Goal: Information Seeking & Learning: Learn about a topic

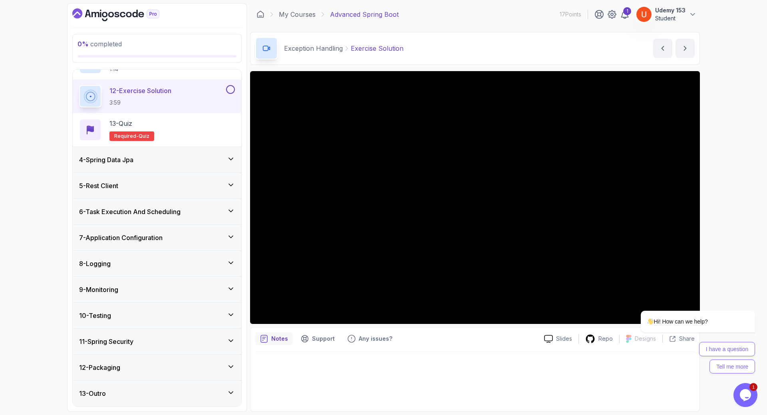
click at [127, 159] on h3 "4 - Spring Data Jpa" at bounding box center [106, 160] width 54 height 10
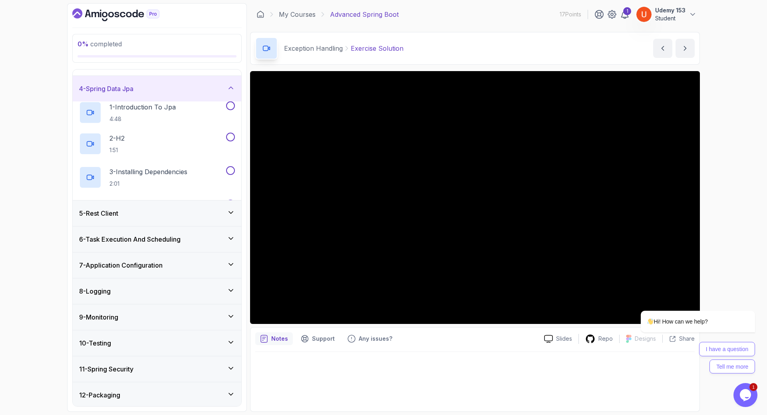
scroll to position [1, 0]
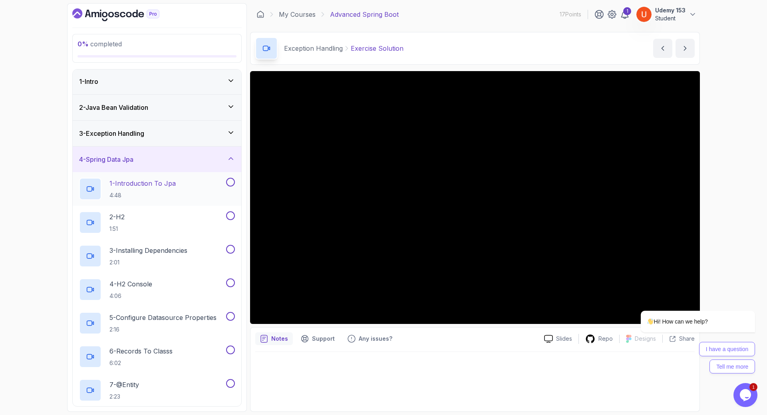
click at [148, 185] on p "1 - Introduction To Jpa" at bounding box center [142, 183] width 66 height 10
click at [749, 300] on icon "Chat attention grabber" at bounding box center [749, 298] width 7 height 7
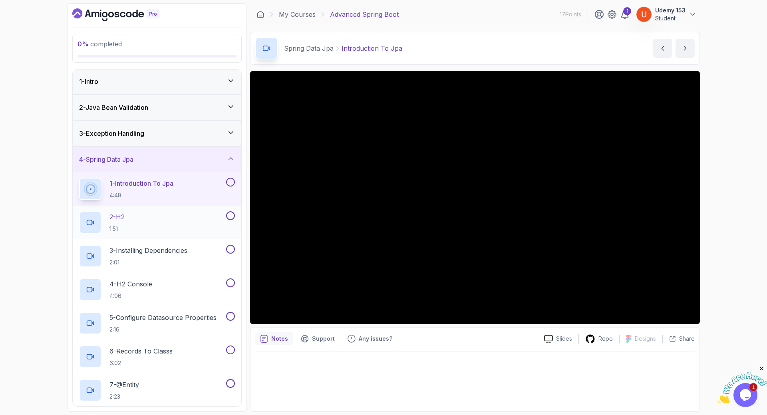
click at [137, 222] on div "2 - H2 1:51" at bounding box center [151, 222] width 145 height 22
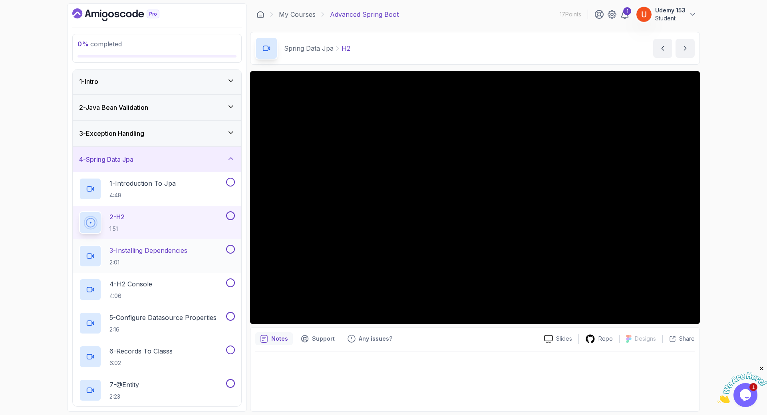
click at [130, 265] on p "2:01" at bounding box center [148, 262] width 78 height 8
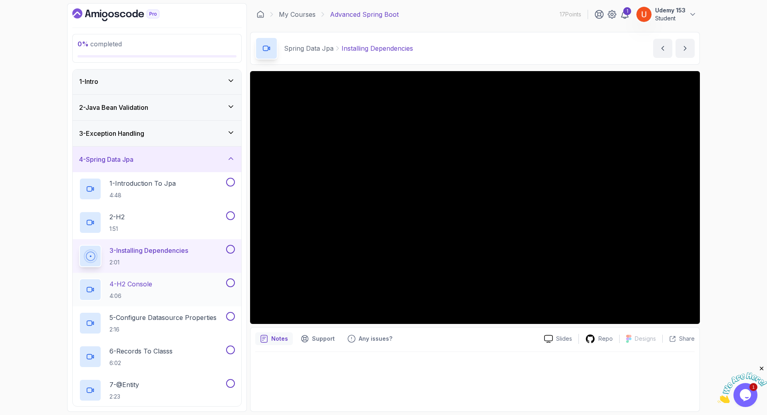
click at [115, 293] on p "4:06" at bounding box center [130, 296] width 43 height 8
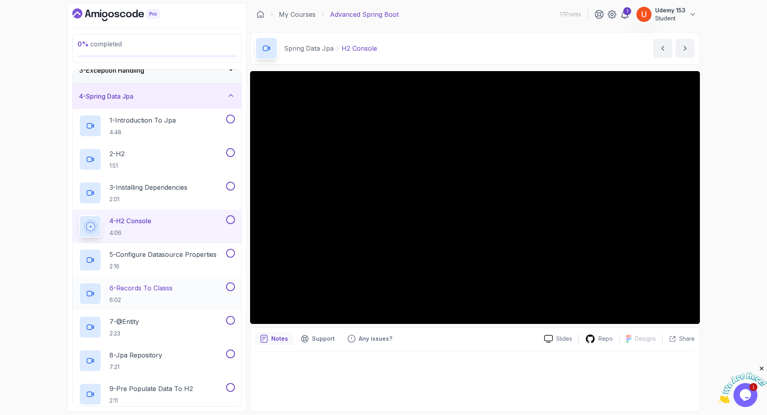
scroll to position [145, 0]
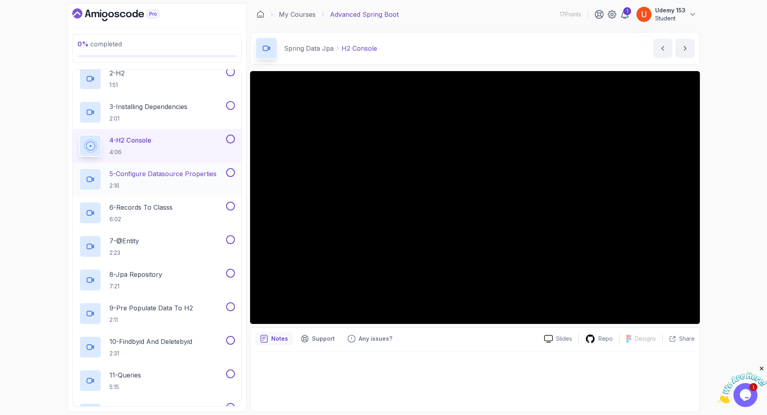
click at [145, 182] on h2 "5 - Configure Datasource Properties 2:16" at bounding box center [162, 179] width 107 height 21
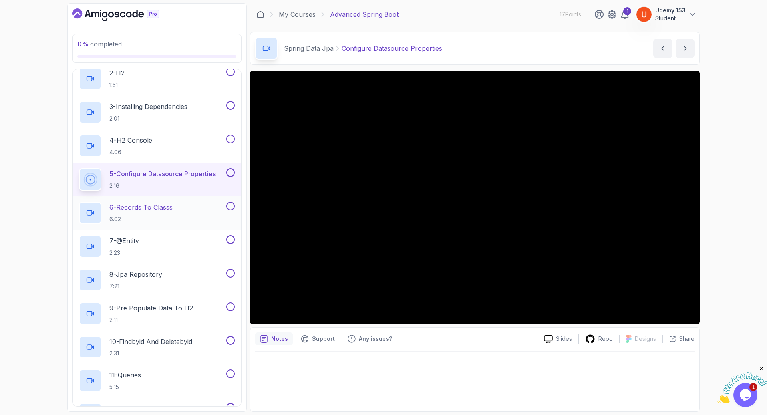
click at [151, 211] on p "6 - Records To Classs" at bounding box center [140, 207] width 63 height 10
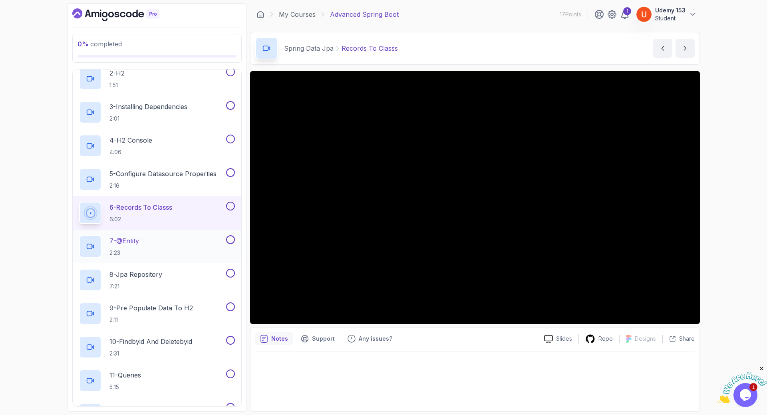
click at [137, 251] on p "2:23" at bounding box center [124, 253] width 30 height 8
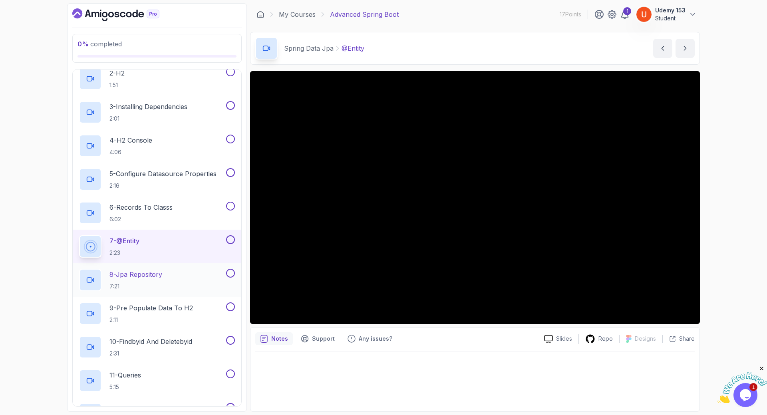
click at [141, 285] on p "7:21" at bounding box center [135, 286] width 53 height 8
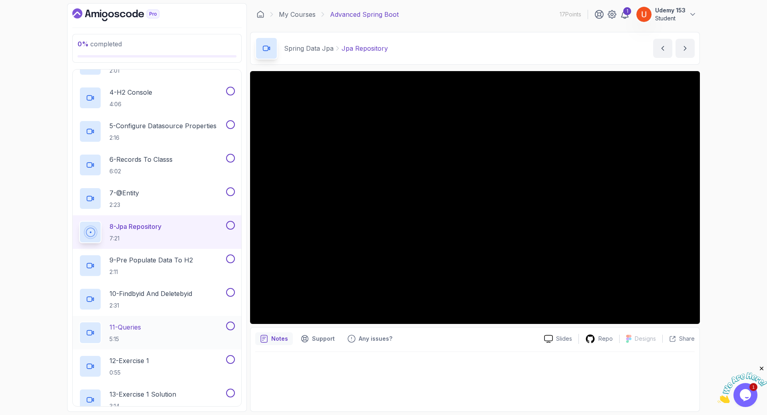
scroll to position [288, 0]
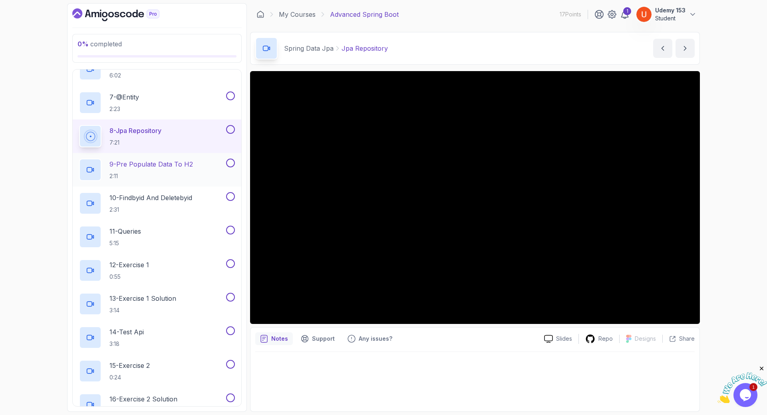
click at [163, 169] on p "9 - Pre Populate Data To H2" at bounding box center [150, 164] width 83 height 10
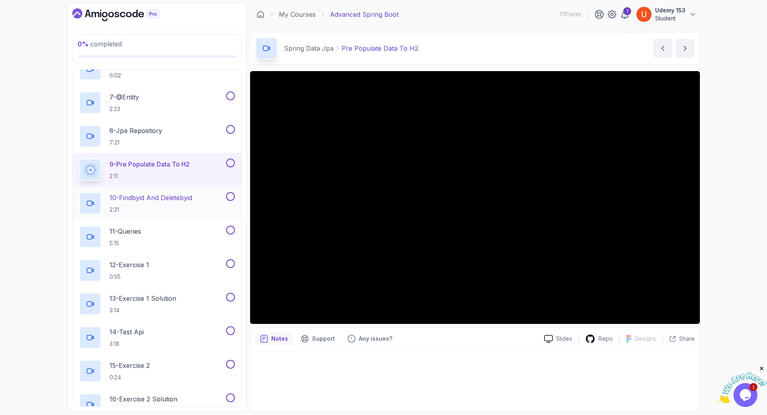
click at [166, 199] on p "10 - Findbyid And Deletebyid" at bounding box center [150, 198] width 83 height 10
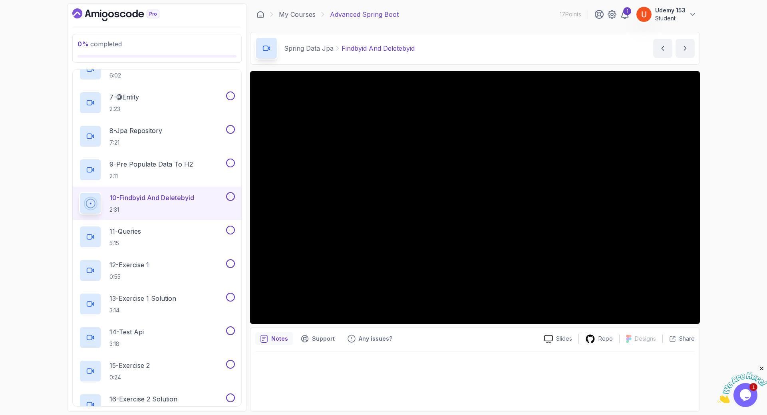
click at [731, 42] on div "0 % completed 1 - Intro 2 - Java Bean Validation 3 - Exception Handling 4 - Spr…" at bounding box center [383, 207] width 767 height 415
click at [133, 243] on p "5:15" at bounding box center [125, 243] width 32 height 8
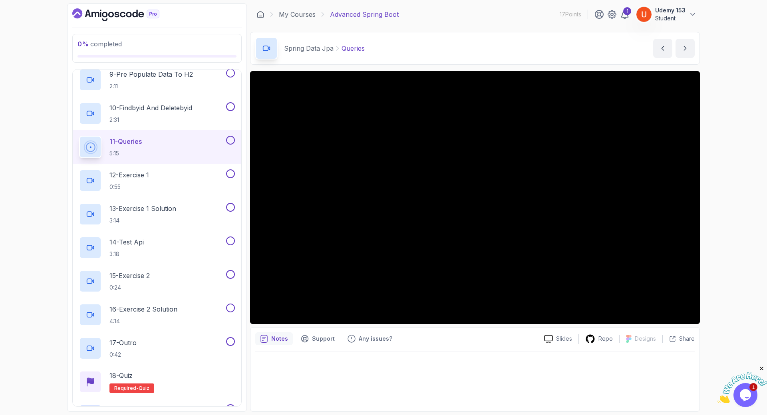
scroll to position [384, 0]
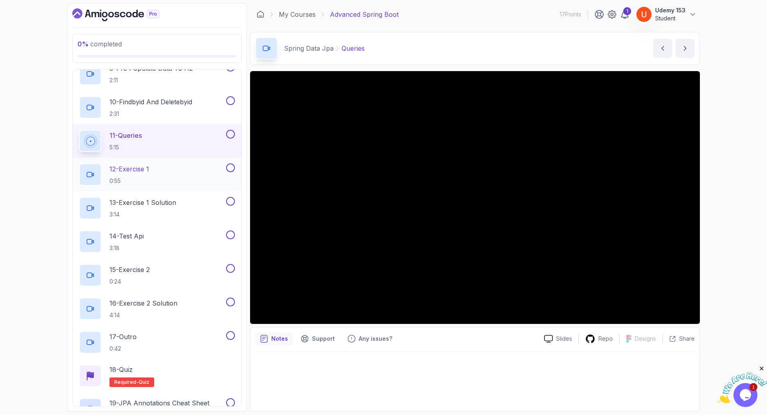
click at [138, 178] on p "0:55" at bounding box center [129, 181] width 40 height 8
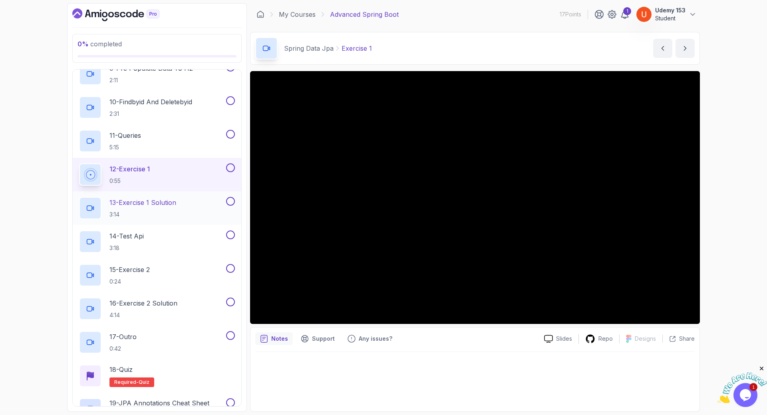
click at [135, 208] on h2 "13 - Exercise 1 Solution 3:14" at bounding box center [142, 208] width 67 height 21
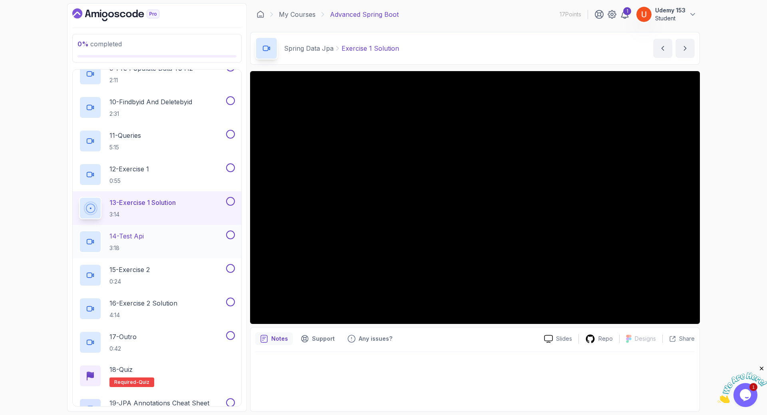
click at [163, 238] on div "14 - [DEMOGRAPHIC_DATA] 3:18" at bounding box center [151, 241] width 145 height 22
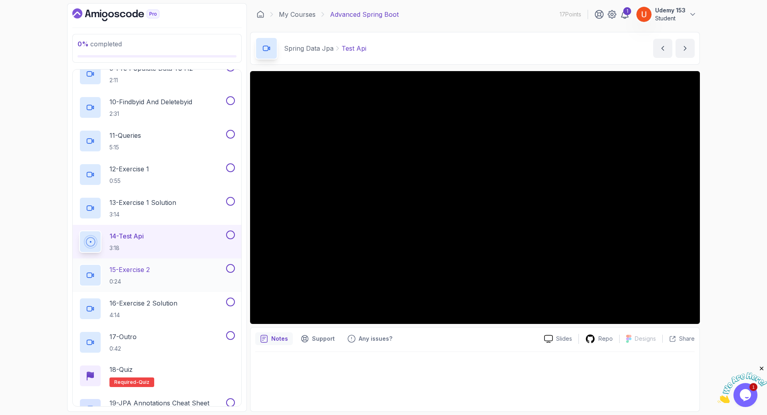
click at [150, 265] on p "15 - Exercise 2" at bounding box center [129, 270] width 40 height 10
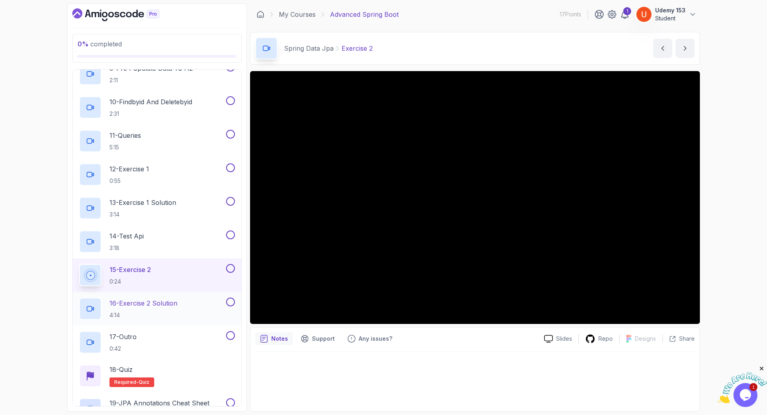
click at [148, 302] on p "16 - Exercise 2 Solution" at bounding box center [143, 303] width 68 height 10
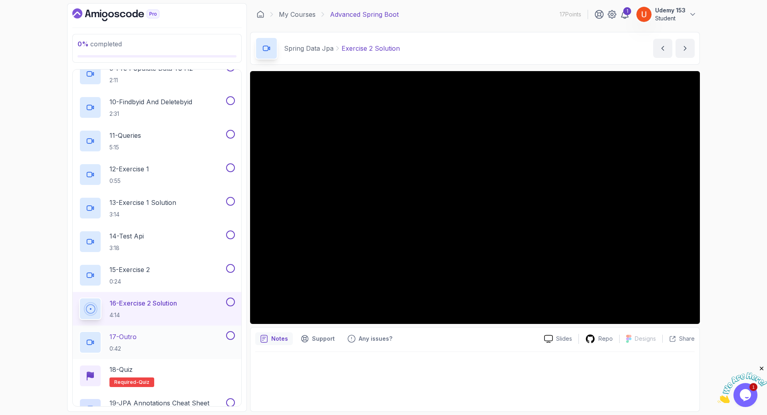
click at [137, 339] on p "17 - Outro" at bounding box center [122, 337] width 27 height 10
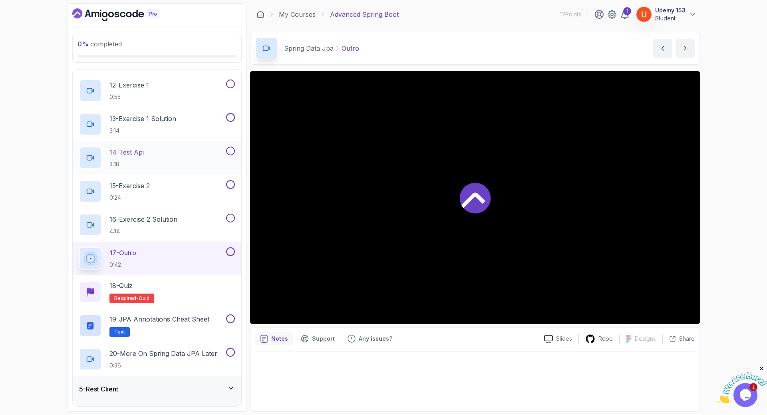
scroll to position [480, 0]
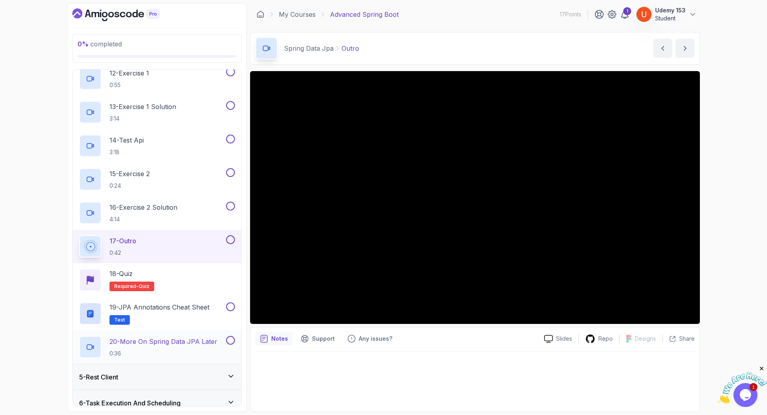
drag, startPoint x: 151, startPoint y: 343, endPoint x: 154, endPoint y: 339, distance: 5.1
click at [151, 343] on p "20 - More On Spring Data JPA Later" at bounding box center [163, 342] width 108 height 10
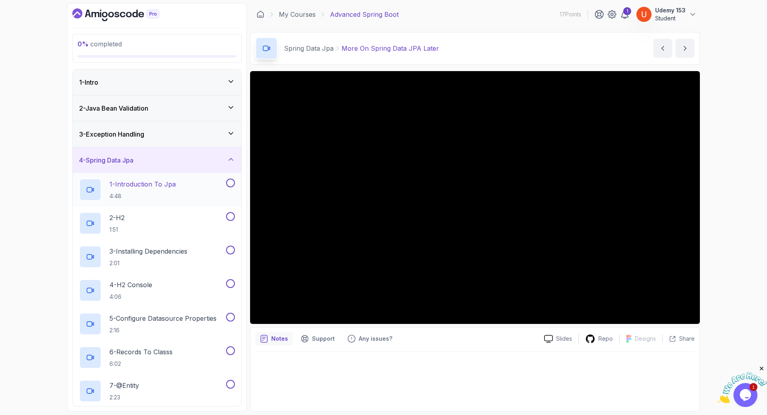
click at [158, 194] on p "4:48" at bounding box center [142, 196] width 66 height 8
click at [363, 48] on p "Introduction To Jpa" at bounding box center [371, 49] width 61 height 10
click at [137, 226] on div "2 - H2 1:51" at bounding box center [151, 223] width 145 height 22
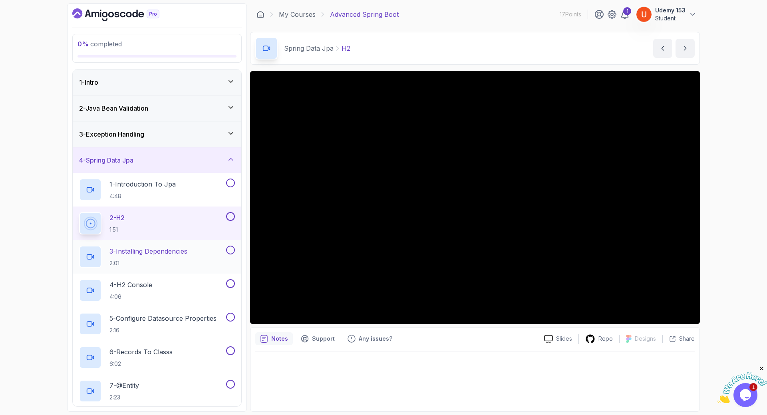
click at [149, 252] on p "3 - Installing Dependencies" at bounding box center [148, 251] width 78 height 10
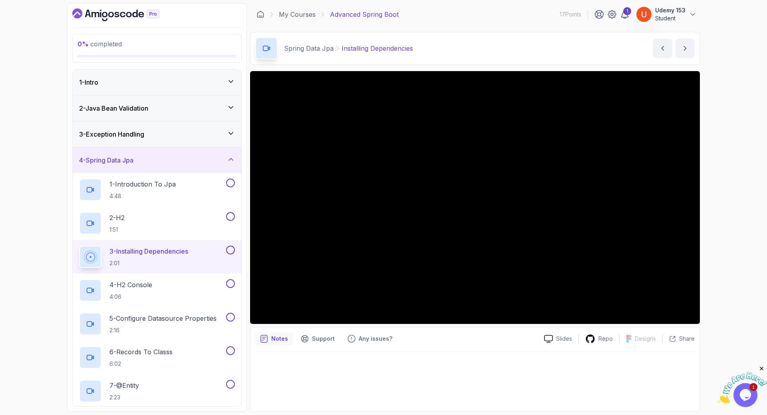
click at [344, 51] on p "Installing Dependencies" at bounding box center [376, 49] width 71 height 10
click at [121, 285] on p "4 - H2 Console" at bounding box center [130, 285] width 43 height 10
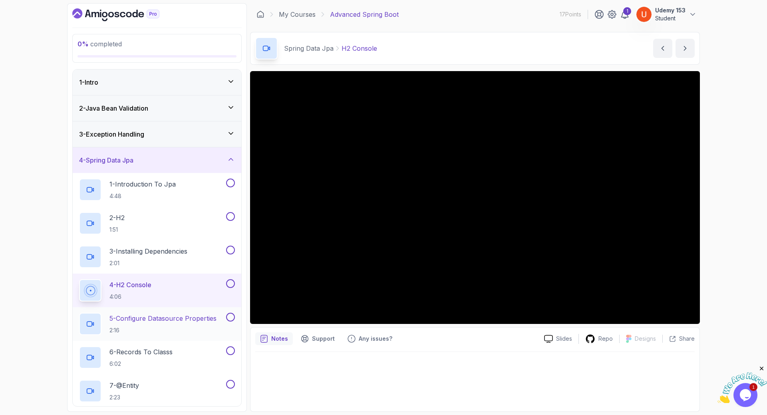
click at [149, 318] on p "5 - Configure Datasource Properties" at bounding box center [162, 318] width 107 height 10
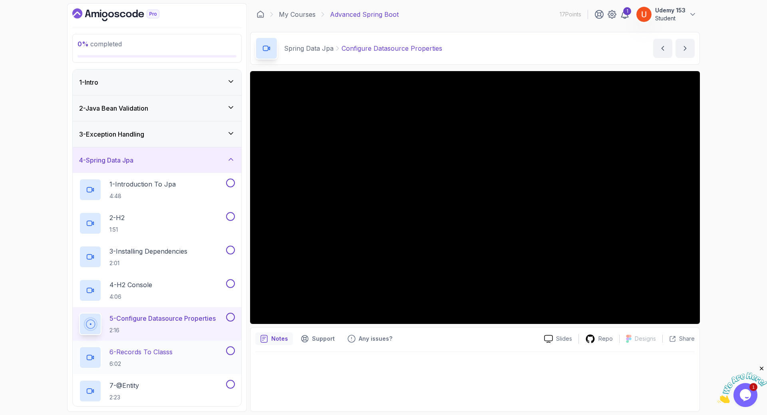
click at [151, 356] on p "6 - Records To Classs" at bounding box center [140, 352] width 63 height 10
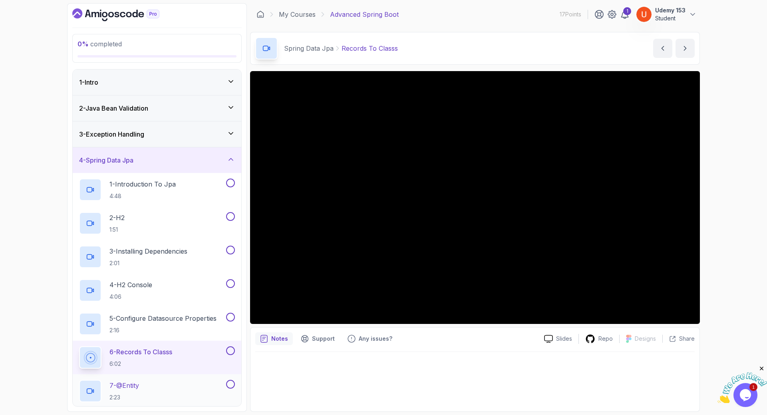
click at [138, 388] on p "7 - @Entity" at bounding box center [124, 385] width 30 height 10
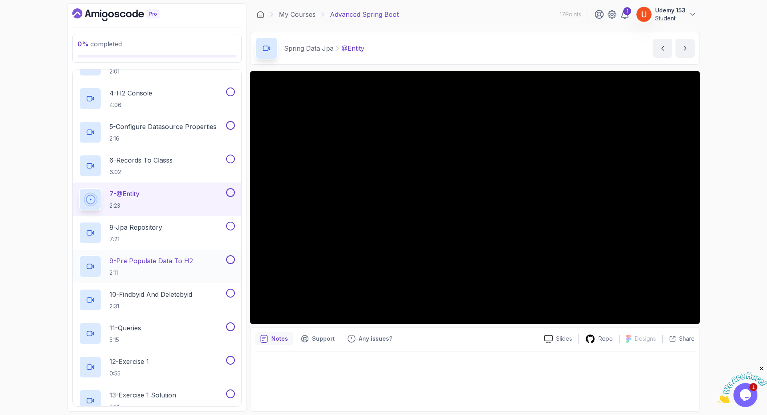
scroll to position [287, 0]
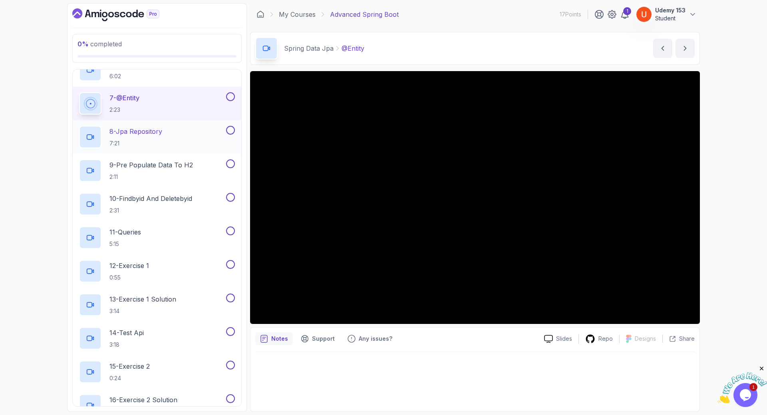
click at [156, 129] on p "8 - Jpa Repository" at bounding box center [135, 132] width 53 height 10
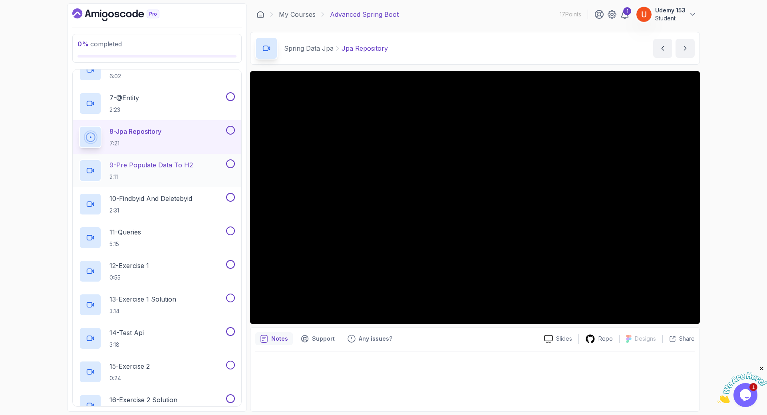
click at [146, 160] on div "9 - Pre Populate Data To H2 2:11" at bounding box center [151, 170] width 145 height 22
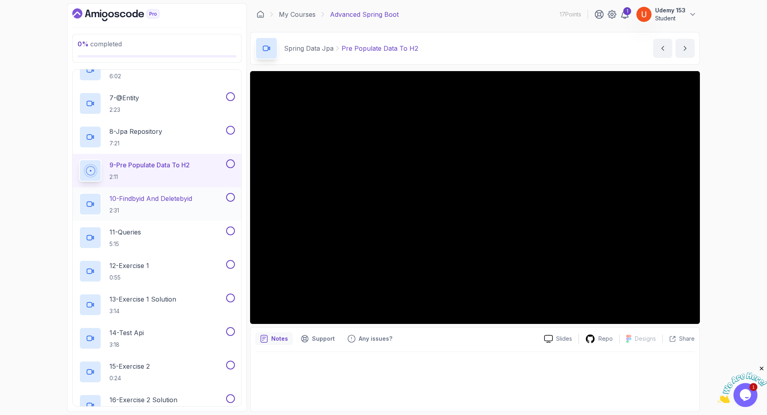
click at [160, 202] on p "10 - Findbyid And Deletebyid" at bounding box center [150, 199] width 83 height 10
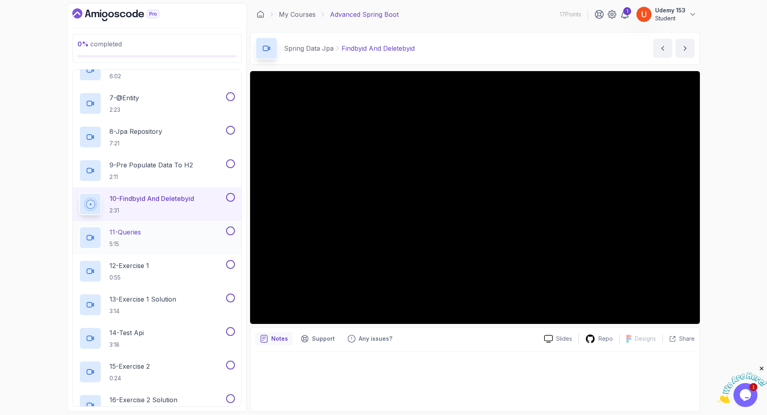
click at [173, 237] on div "11 - Queries 5:15" at bounding box center [151, 237] width 145 height 22
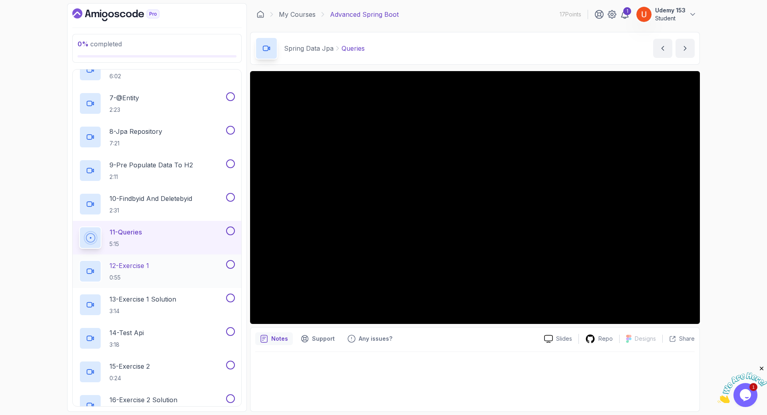
click at [122, 275] on p "0:55" at bounding box center [129, 277] width 40 height 8
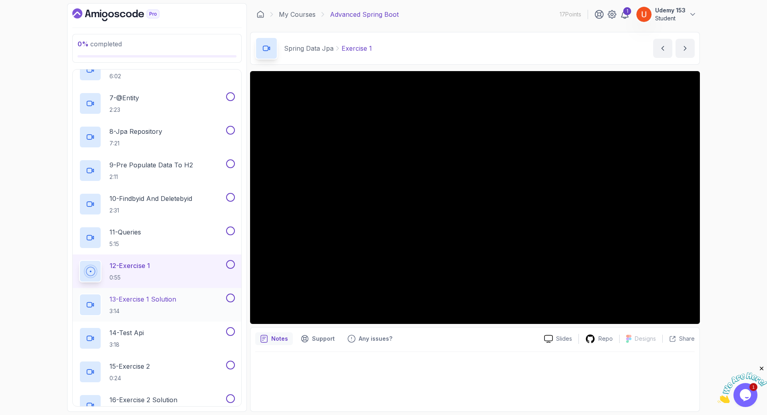
click at [132, 306] on h2 "13 - Exercise 1 Solution 3:14" at bounding box center [142, 304] width 67 height 21
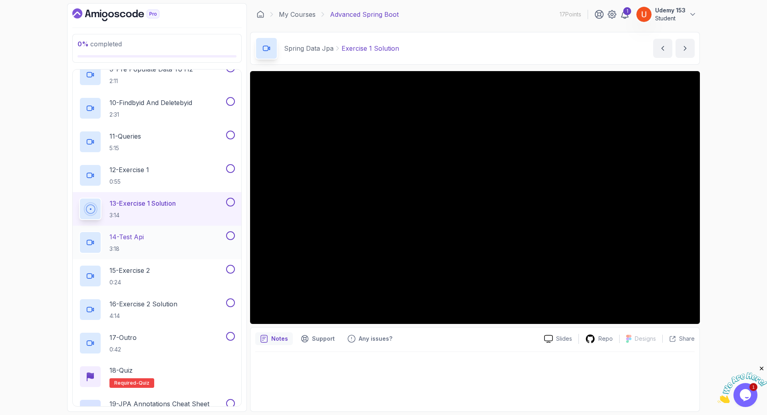
click at [142, 228] on div "14 - [DEMOGRAPHIC_DATA] 3:18" at bounding box center [157, 243] width 168 height 34
click at [141, 240] on p "14 - Test Api" at bounding box center [126, 237] width 34 height 10
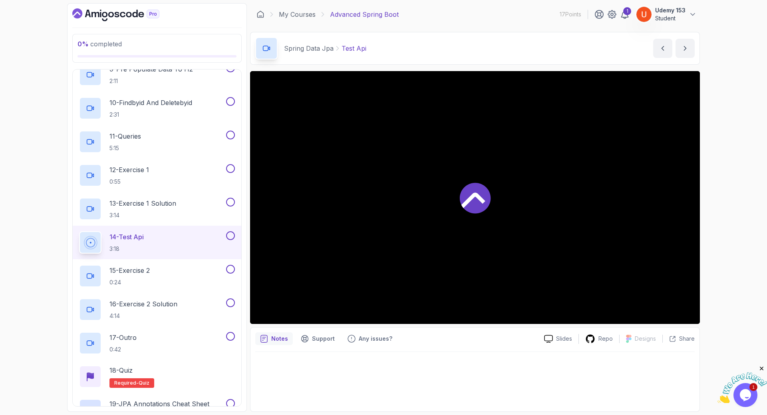
click at [339, 47] on icon at bounding box center [337, 48] width 8 height 8
click at [349, 47] on p "Test Api" at bounding box center [353, 49] width 25 height 10
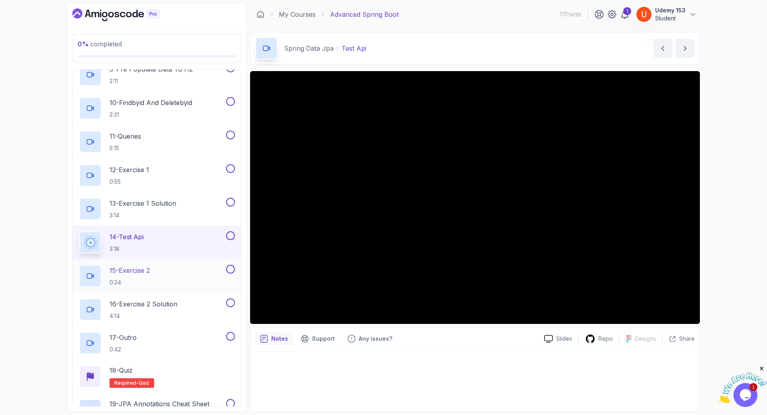
click at [150, 269] on p "15 - Exercise 2" at bounding box center [129, 270] width 40 height 10
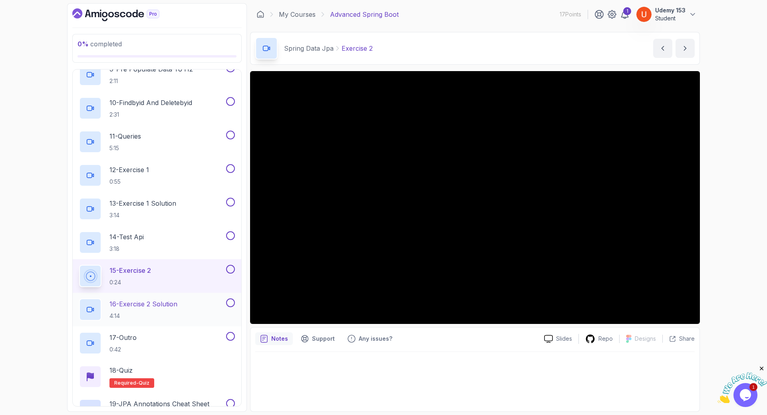
click at [168, 309] on h2 "16 - Exercise 2 Solution 4:14" at bounding box center [143, 309] width 68 height 21
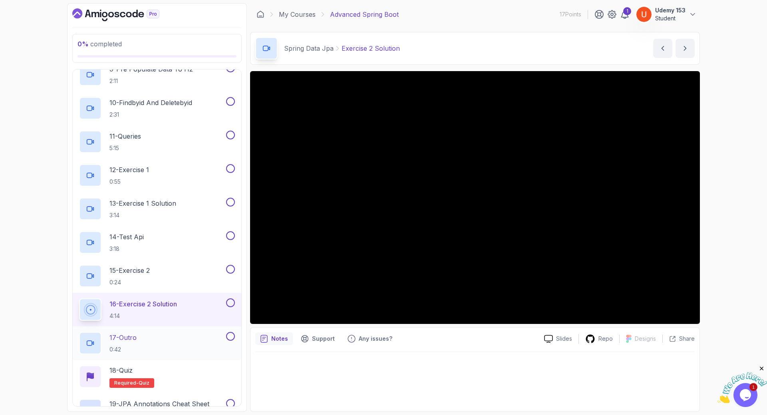
click at [147, 338] on div "17 - Outro 0:42" at bounding box center [151, 343] width 145 height 22
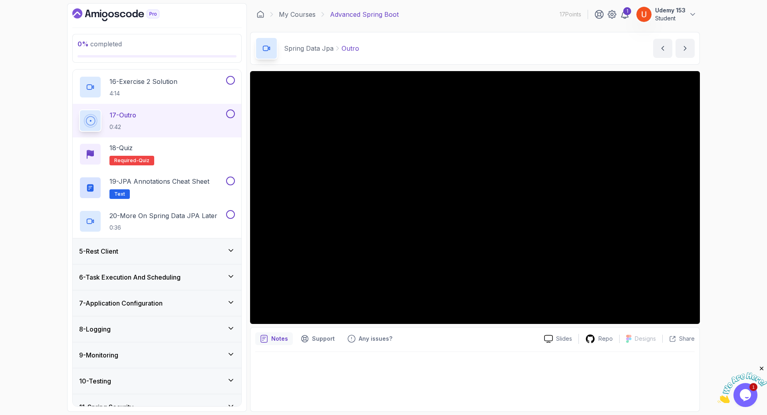
scroll to position [623, 0]
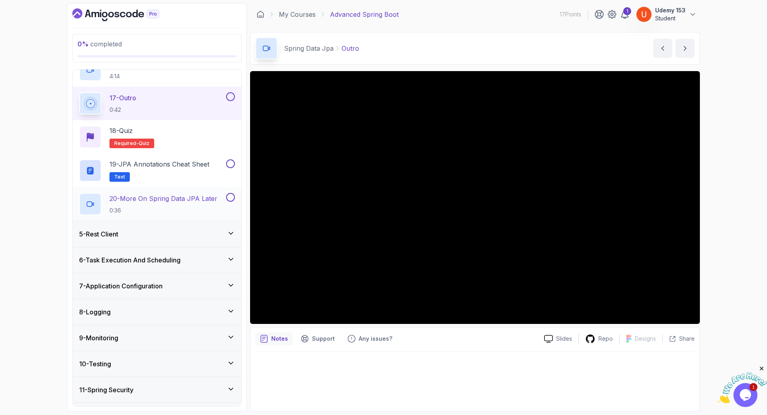
click at [156, 203] on p "20 - More On Spring Data JPA Later" at bounding box center [163, 199] width 108 height 10
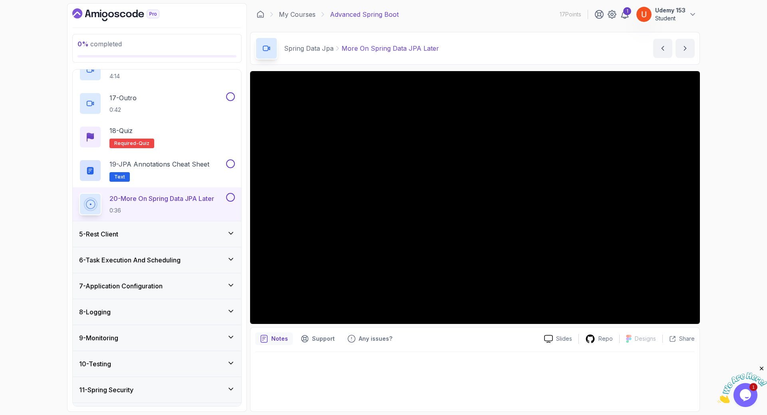
click at [112, 238] on h3 "5 - Rest Client" at bounding box center [98, 234] width 39 height 10
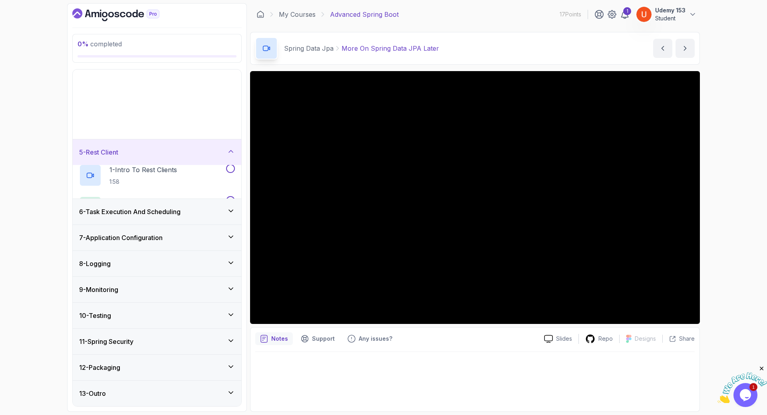
scroll to position [1, 0]
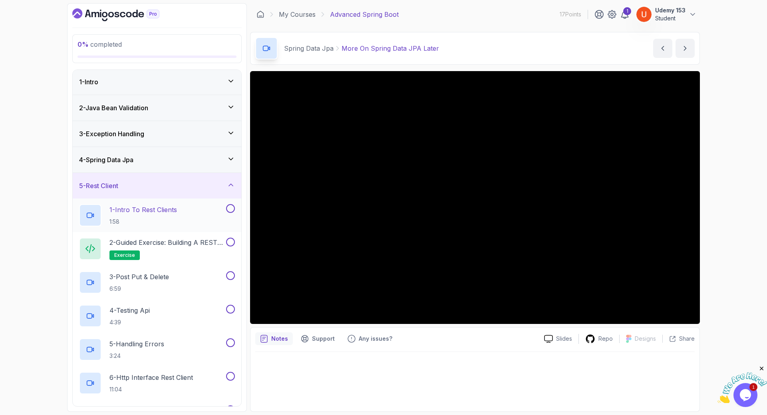
click at [158, 215] on h2 "1 - Intro To Rest Clients 1:58" at bounding box center [142, 215] width 67 height 21
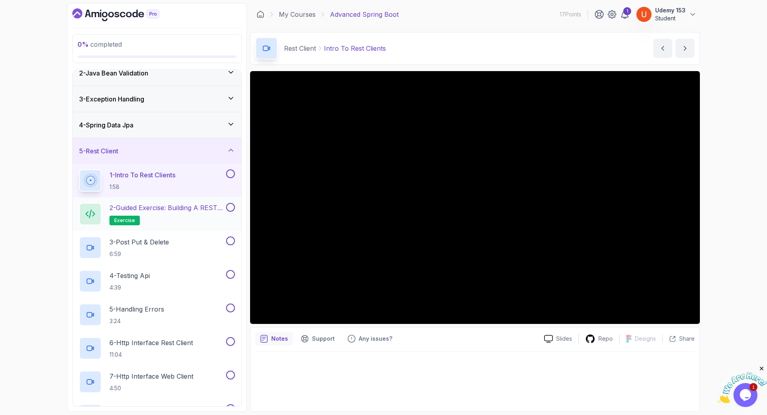
scroll to position [49, 0]
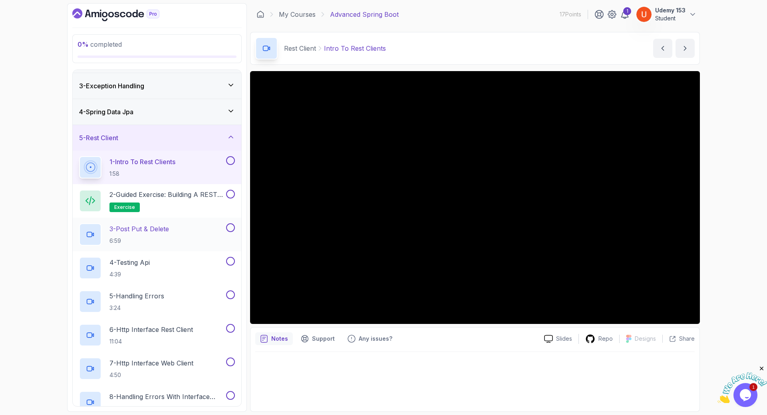
click at [141, 231] on p "3 - Post Put & Delete" at bounding box center [138, 229] width 59 height 10
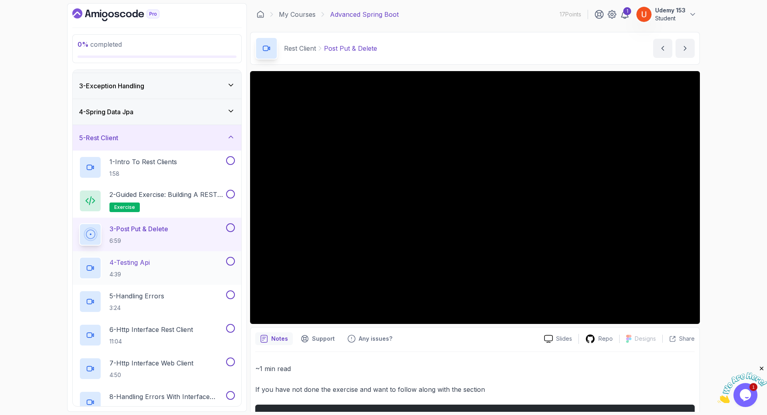
click at [150, 267] on h2 "4 - Testing Api 4:39" at bounding box center [129, 268] width 40 height 21
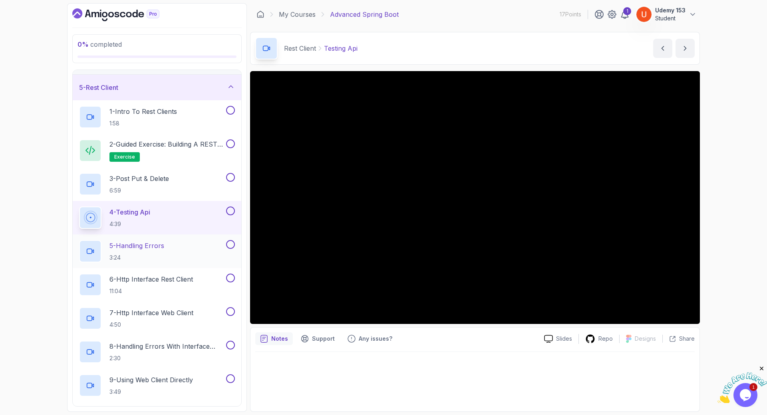
scroll to position [145, 0]
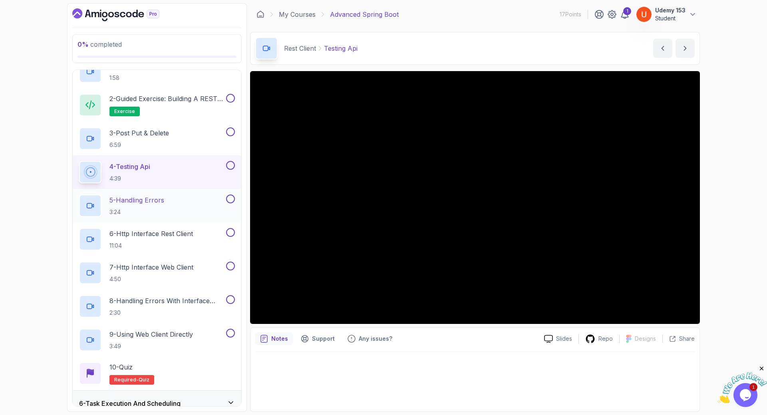
click at [145, 200] on p "5 - Handling Errors" at bounding box center [136, 200] width 55 height 10
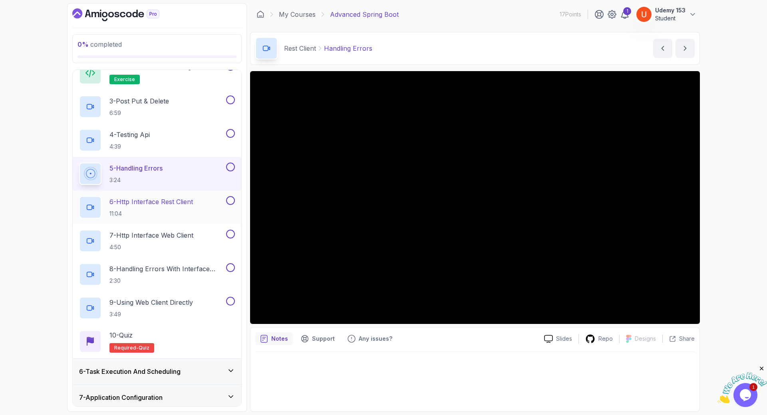
scroll to position [192, 0]
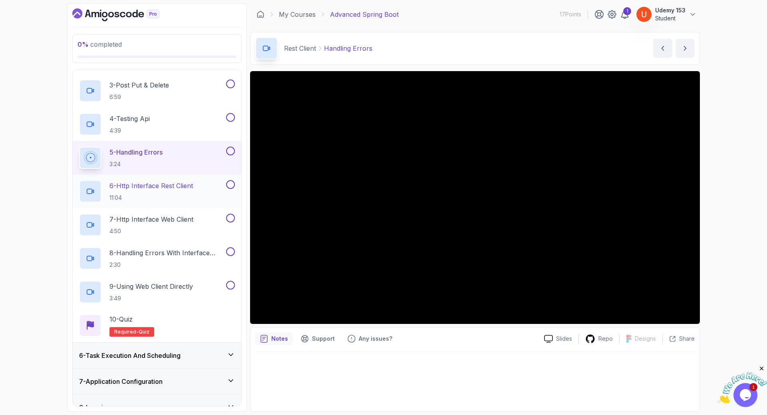
click at [134, 197] on p "11:04" at bounding box center [150, 198] width 83 height 8
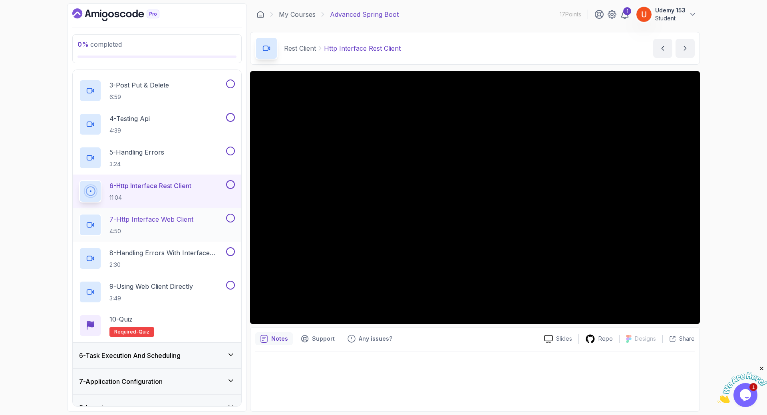
click at [136, 232] on p "4:50" at bounding box center [151, 231] width 84 height 8
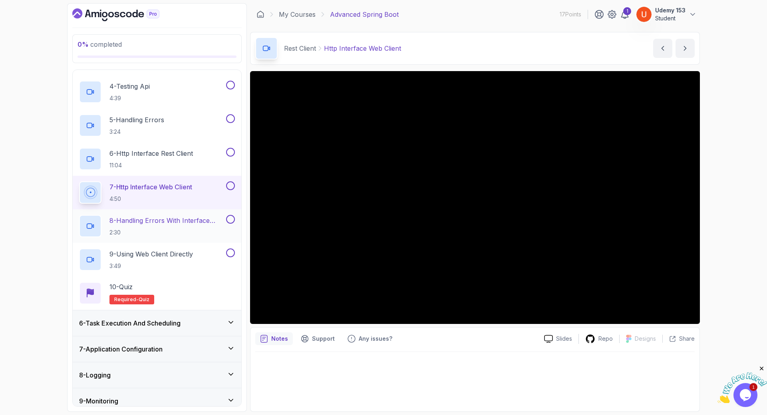
scroll to position [240, 0]
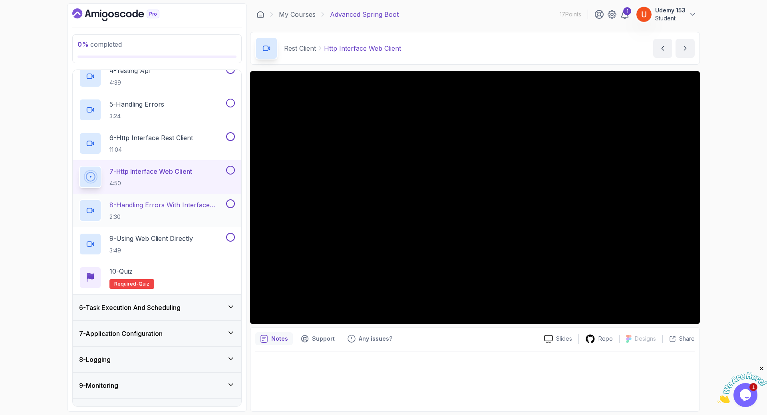
click at [125, 218] on p "2:30" at bounding box center [166, 217] width 115 height 8
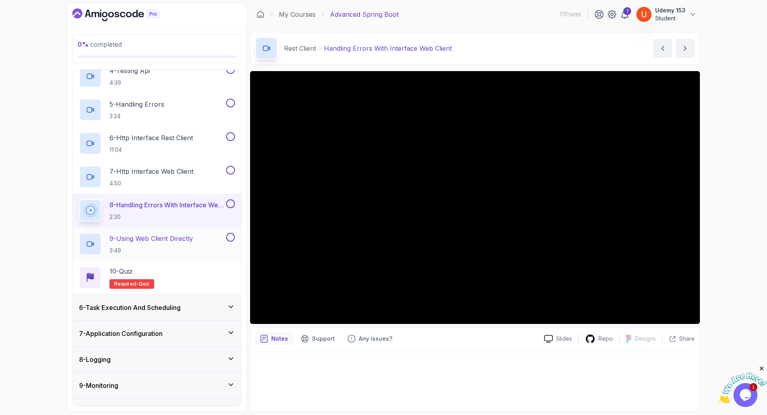
click at [154, 250] on p "3:49" at bounding box center [150, 250] width 83 height 8
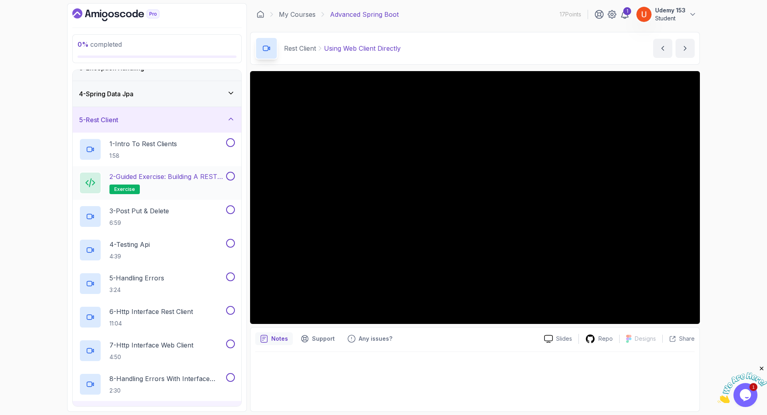
scroll to position [49, 0]
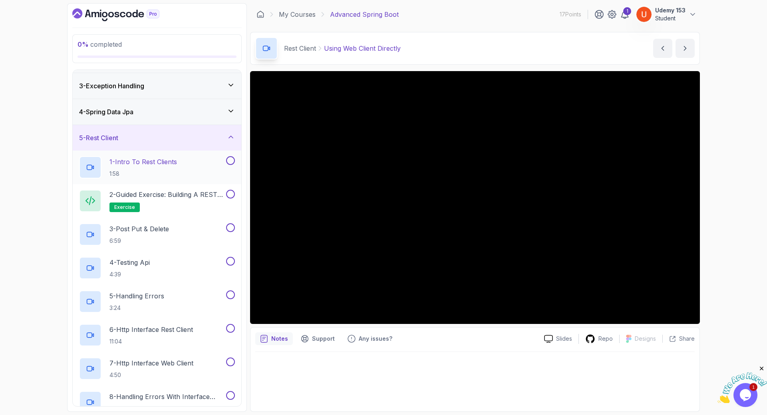
click at [148, 169] on h2 "1 - Intro To Rest Clients 1:58" at bounding box center [142, 167] width 67 height 21
click at [144, 234] on h2 "3 - Post Put & Delete 6:59" at bounding box center [138, 234] width 59 height 21
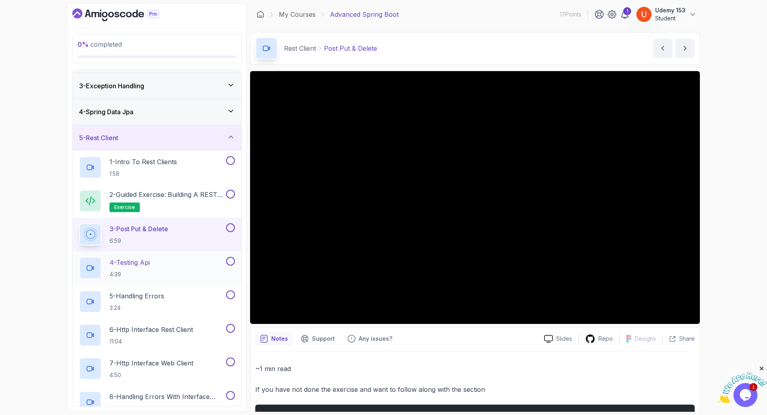
click at [135, 274] on p "4:39" at bounding box center [129, 274] width 40 height 8
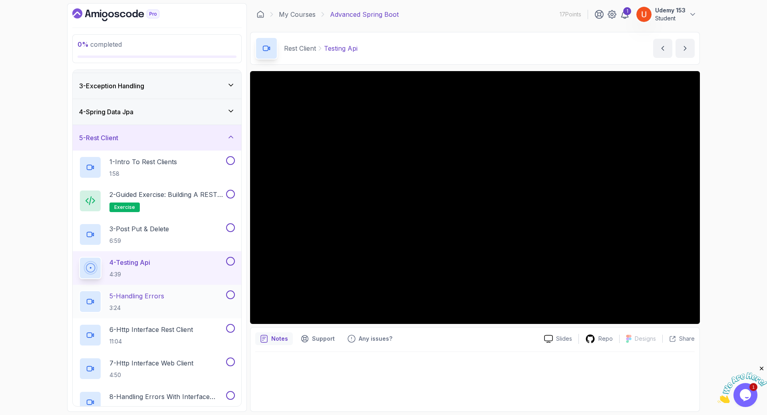
click at [143, 298] on p "5 - Handling Errors" at bounding box center [136, 296] width 55 height 10
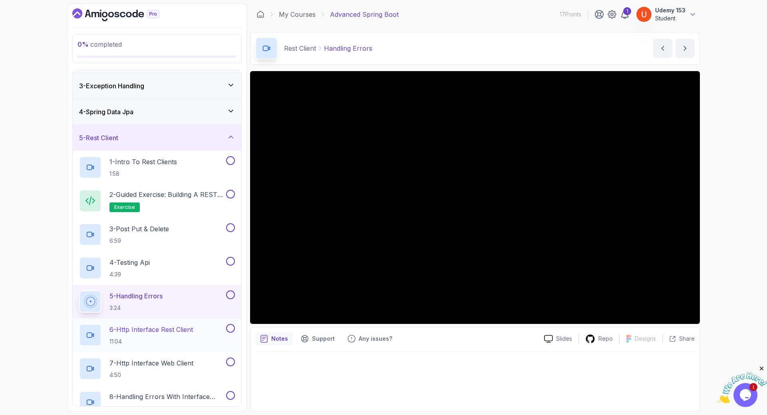
click at [142, 328] on p "6 - Http Interface Rest Client" at bounding box center [150, 330] width 83 height 10
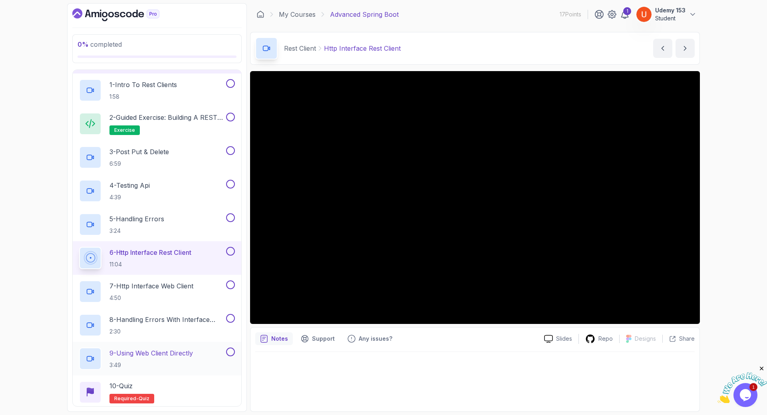
scroll to position [240, 0]
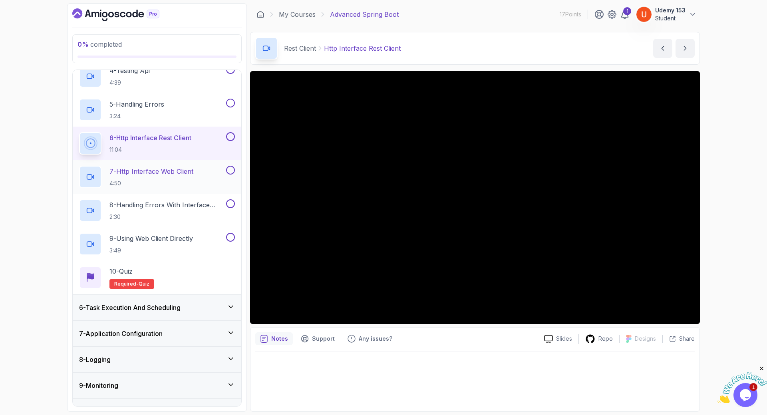
click at [166, 178] on h2 "7 - Http Interface Web Client 4:50" at bounding box center [151, 176] width 84 height 21
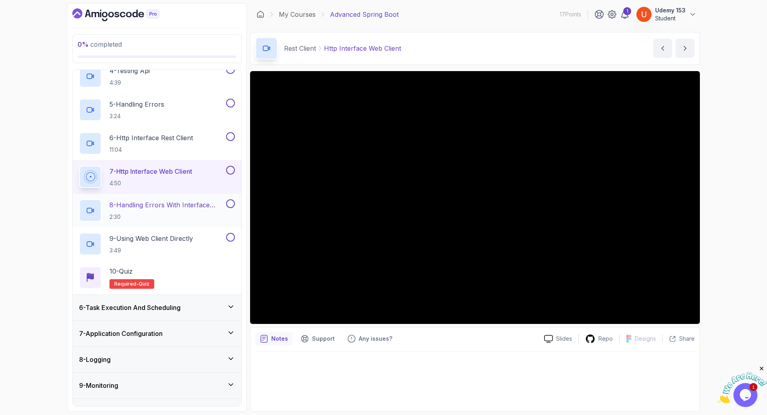
click at [168, 205] on p "8 - Handling Errors With Interface Web Client" at bounding box center [166, 205] width 115 height 10
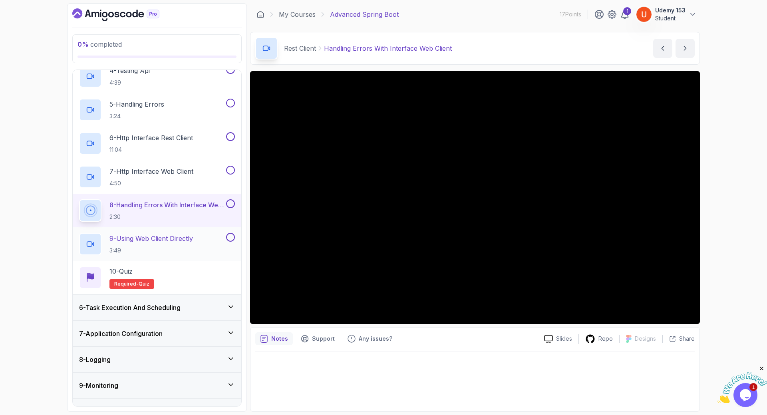
click at [151, 242] on p "9 - Using Web Client Directly" at bounding box center [150, 239] width 83 height 10
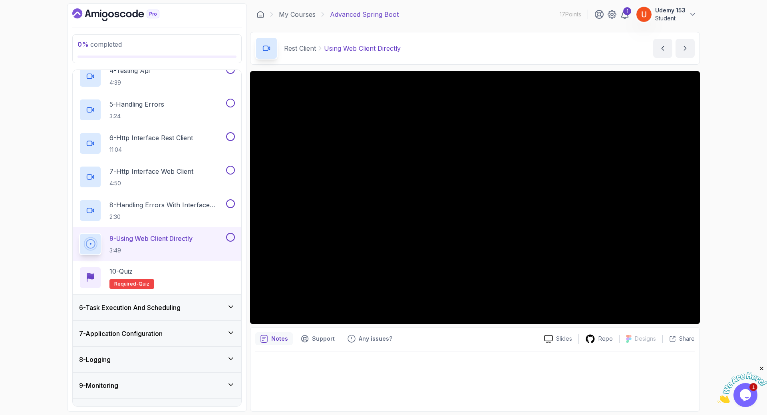
click at [150, 313] on div "6 - Task Execution And Scheduling" at bounding box center [157, 308] width 168 height 26
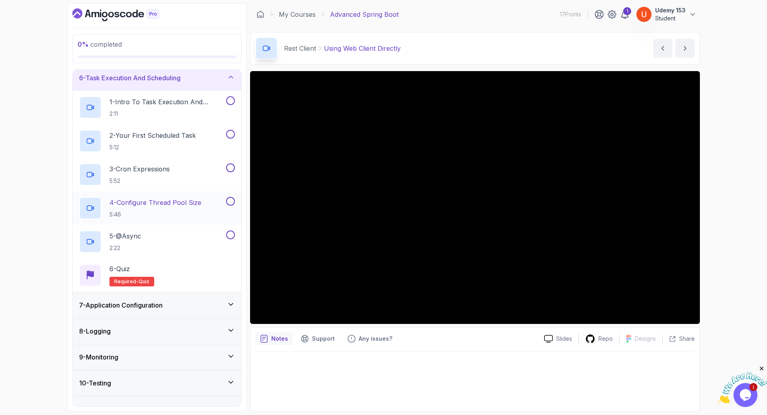
scroll to position [145, 0]
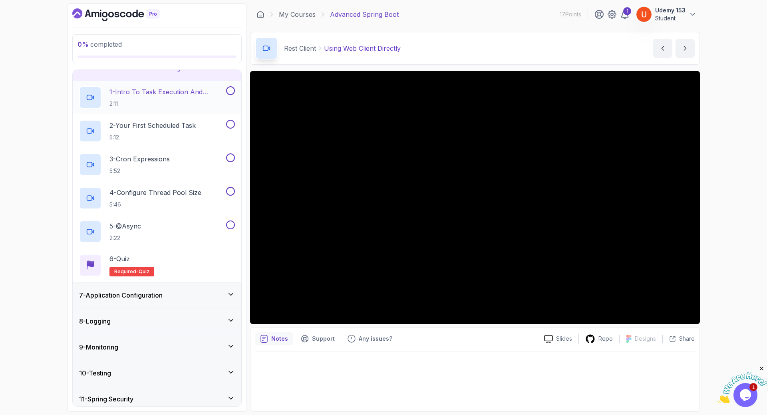
click at [150, 98] on h2 "1 - Intro To Task Execution And Scheduling 2:11" at bounding box center [166, 97] width 115 height 21
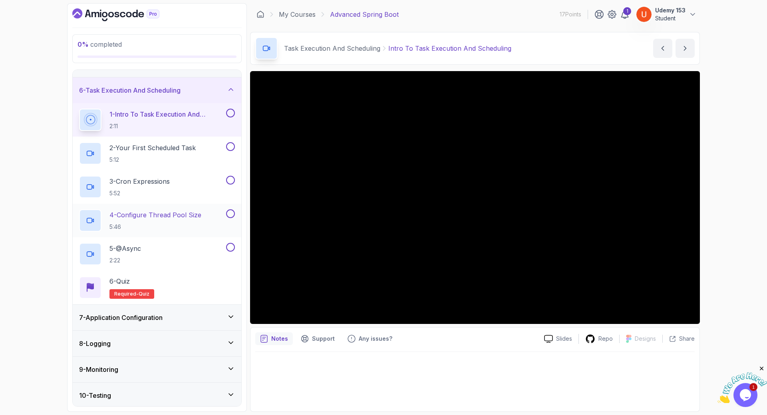
scroll to position [106, 0]
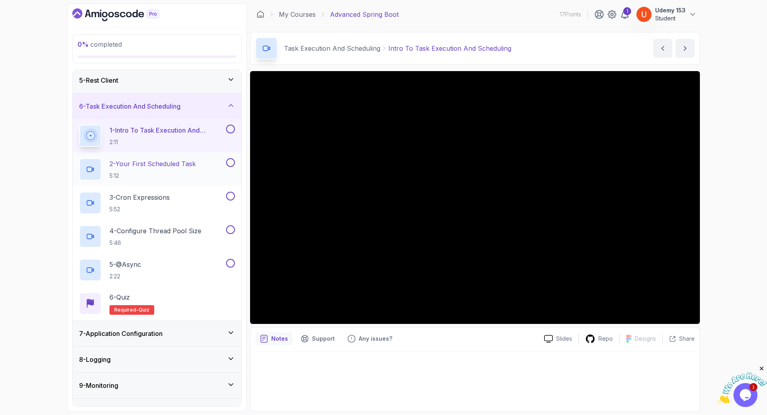
click at [132, 169] on h2 "2 - Your First Scheduled Task 5:12" at bounding box center [152, 169] width 86 height 21
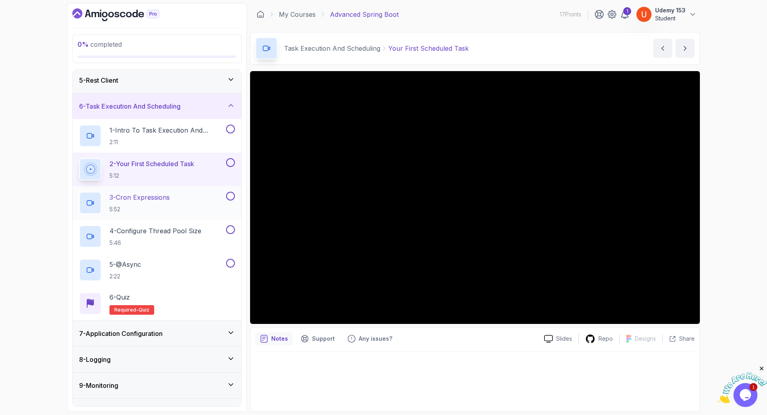
click at [137, 208] on p "5:52" at bounding box center [139, 209] width 60 height 8
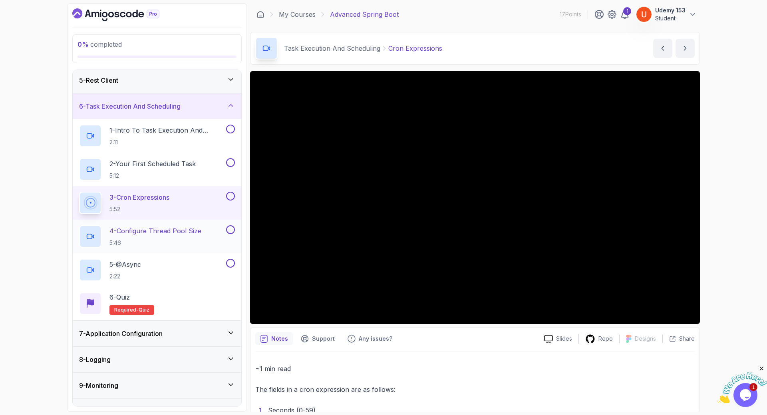
click at [122, 246] on p "5:46" at bounding box center [155, 243] width 92 height 8
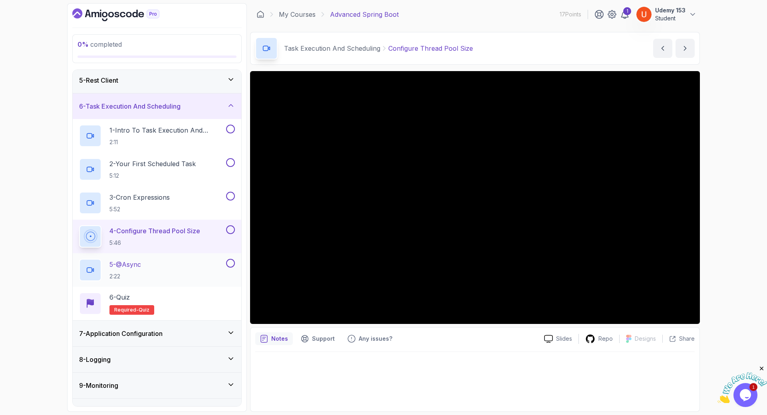
click at [138, 269] on h2 "5 - @Async 2:22" at bounding box center [125, 270] width 32 height 21
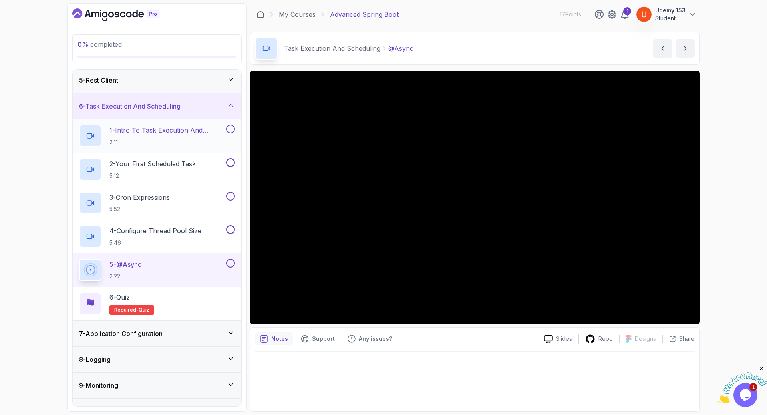
click at [161, 132] on p "1 - Intro To Task Execution And Scheduling" at bounding box center [166, 130] width 115 height 10
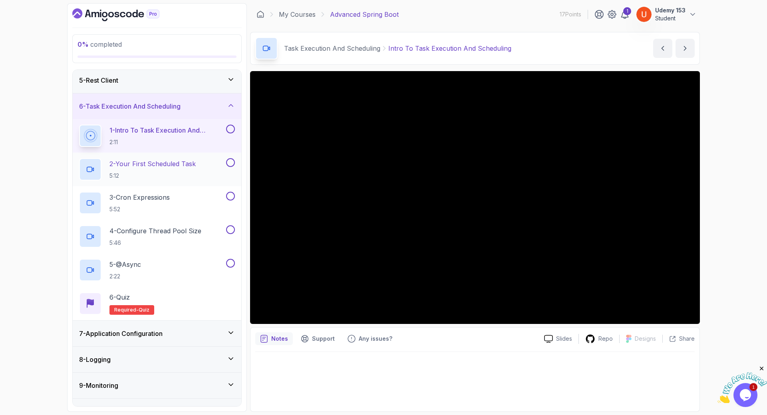
click at [158, 172] on p "5:12" at bounding box center [152, 176] width 86 height 8
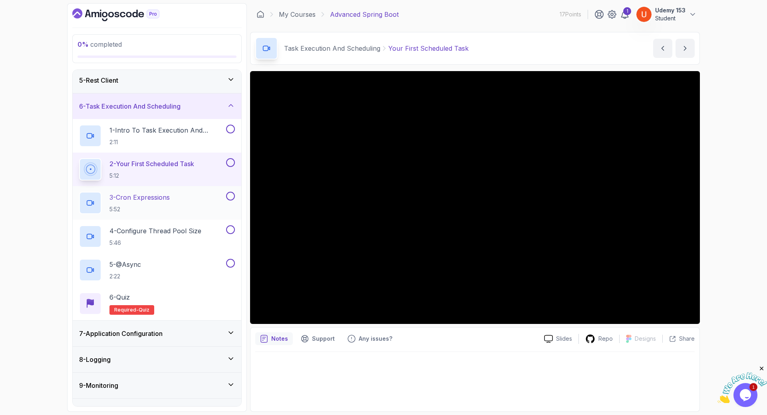
click at [162, 205] on h2 "3 - Cron Expressions 5:52" at bounding box center [139, 202] width 60 height 21
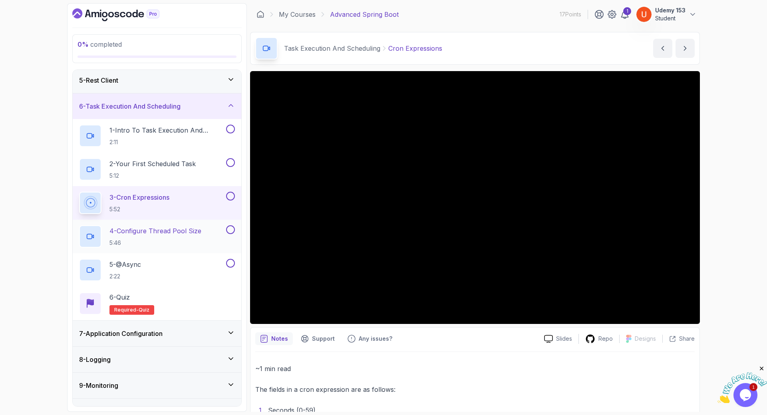
click at [162, 235] on p "4 - Configure Thread Pool Size" at bounding box center [155, 231] width 92 height 10
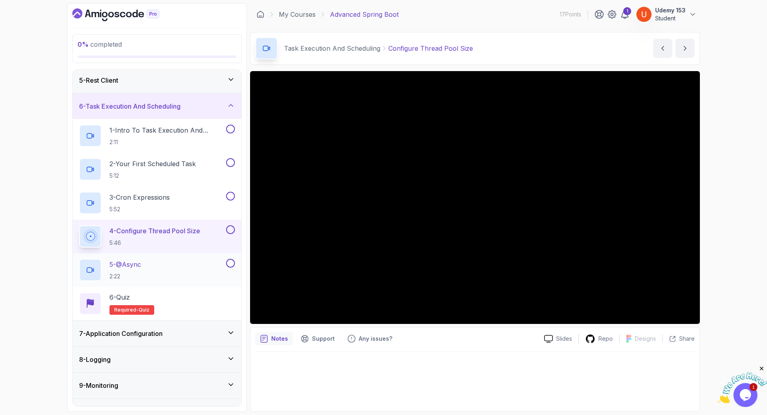
click at [135, 267] on p "5 - @Async" at bounding box center [125, 265] width 32 height 10
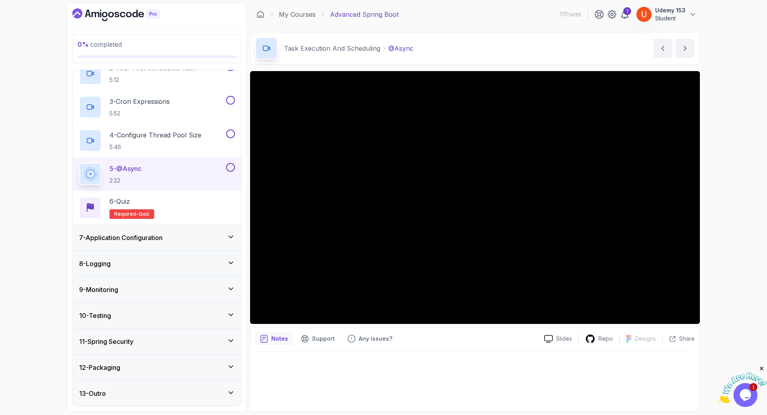
click at [149, 236] on h3 "7 - Application Configuration" at bounding box center [120, 238] width 83 height 10
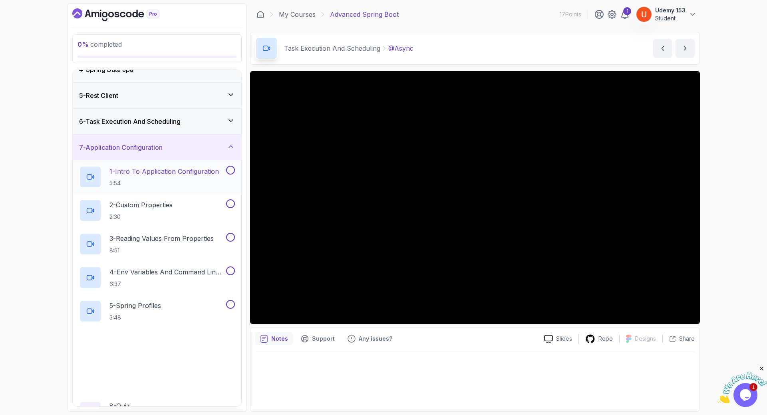
scroll to position [145, 0]
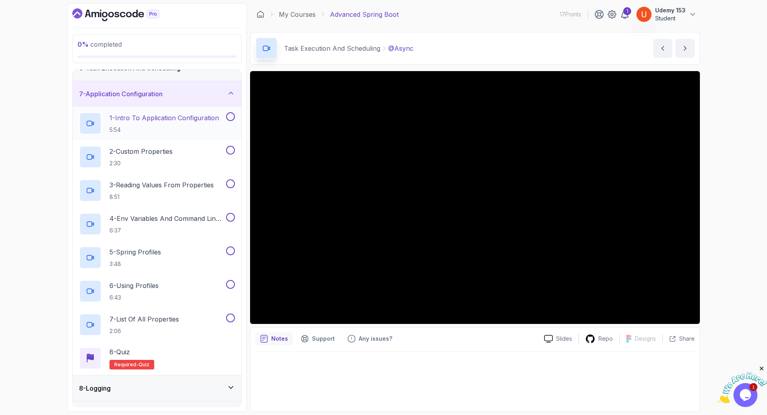
click at [151, 124] on h2 "1 - Intro To Application Configuration 5:54" at bounding box center [163, 123] width 109 height 21
click at [139, 150] on p "2 - Custom Properties" at bounding box center [140, 152] width 63 height 10
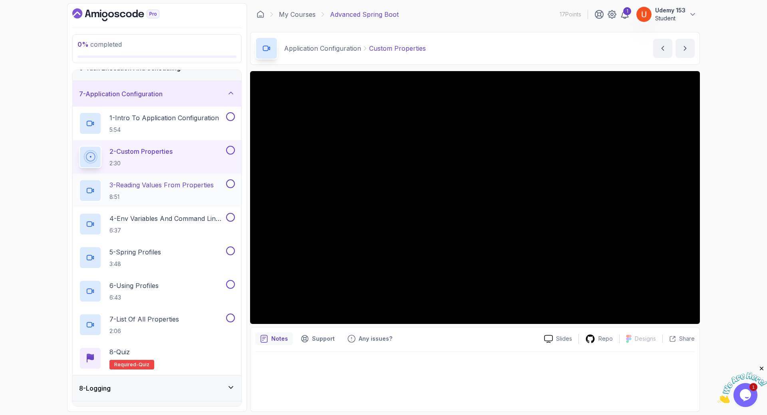
click at [143, 186] on p "3 - Reading Values From Properties" at bounding box center [161, 185] width 104 height 10
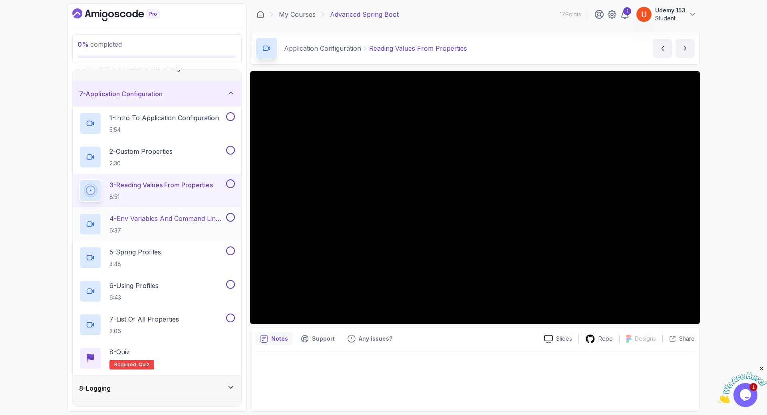
click at [147, 231] on p "6:37" at bounding box center [166, 230] width 115 height 8
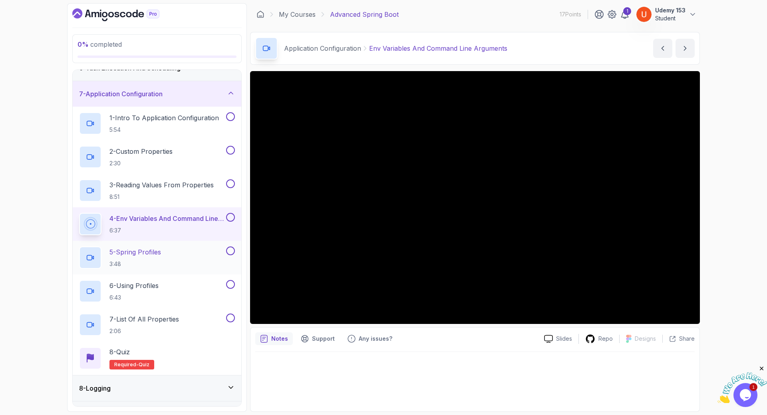
click at [159, 258] on h2 "5 - Spring Profiles 3:48" at bounding box center [135, 257] width 52 height 21
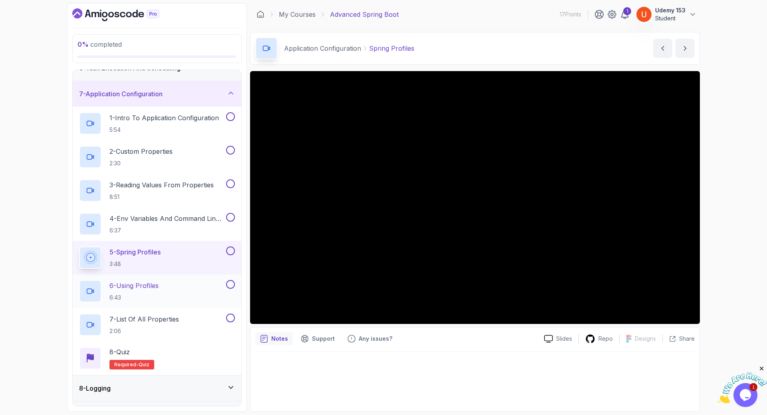
click at [137, 289] on p "6 - Using Profiles" at bounding box center [133, 286] width 49 height 10
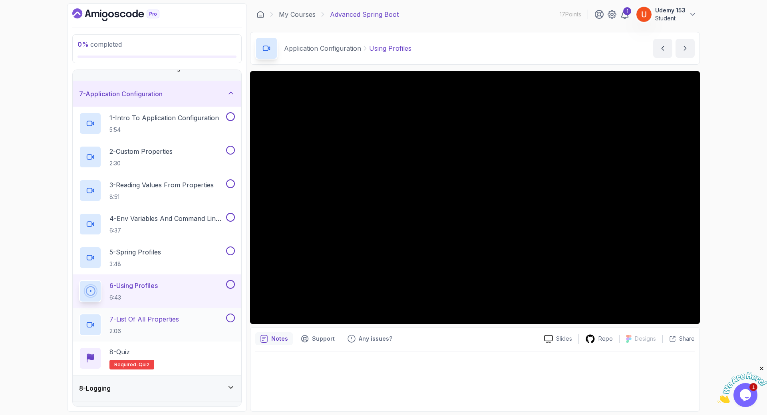
click at [157, 324] on h2 "7 - List Of All Properties 2:06" at bounding box center [143, 324] width 69 height 21
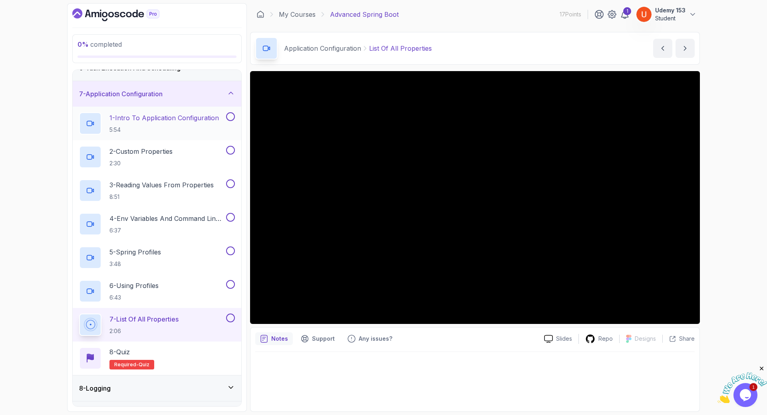
click at [135, 124] on h2 "1 - Intro To Application Configuration 5:54" at bounding box center [163, 123] width 109 height 21
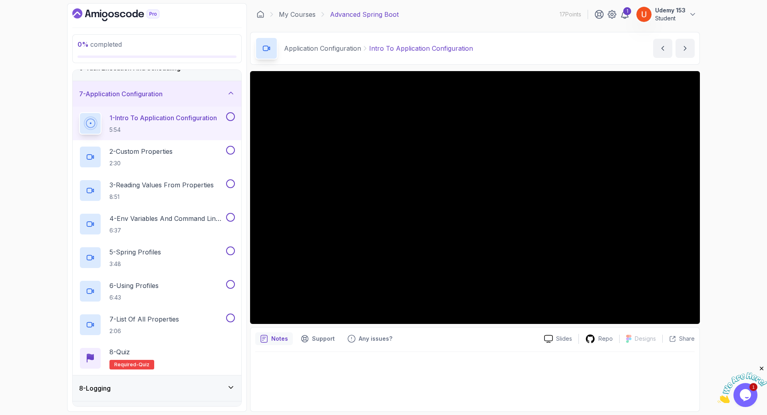
click at [438, 50] on p "Intro To Application Configuration" at bounding box center [421, 49] width 104 height 10
click at [158, 155] on p "2 - Custom Properties" at bounding box center [140, 152] width 63 height 10
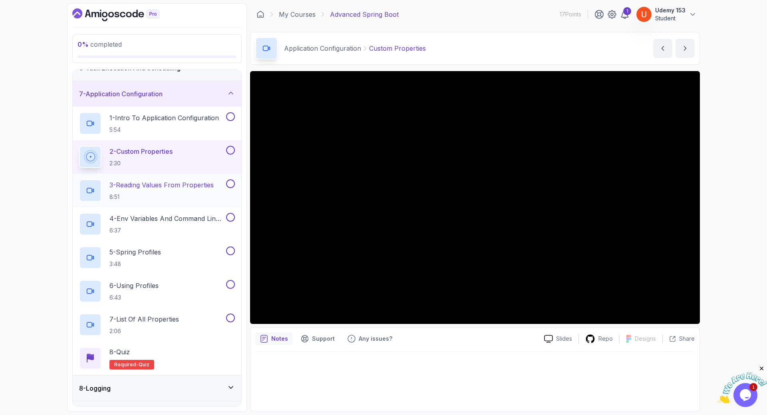
click at [164, 190] on h2 "3 - Reading Values From Properties 8:51" at bounding box center [161, 190] width 104 height 21
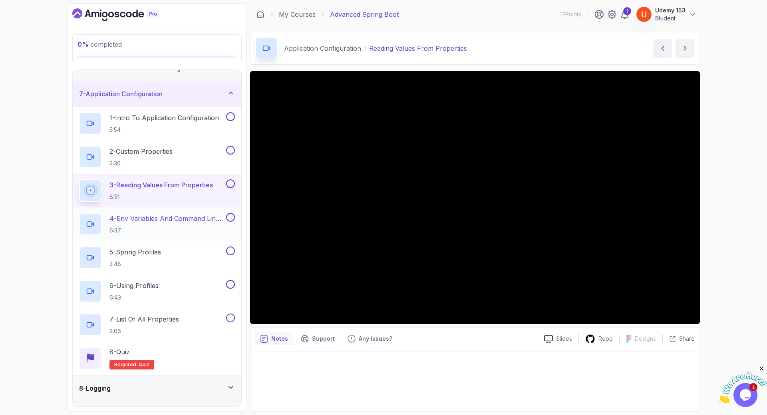
click at [169, 226] on h2 "4 - Env Variables And Command Line Arguments 6:37" at bounding box center [166, 224] width 115 height 21
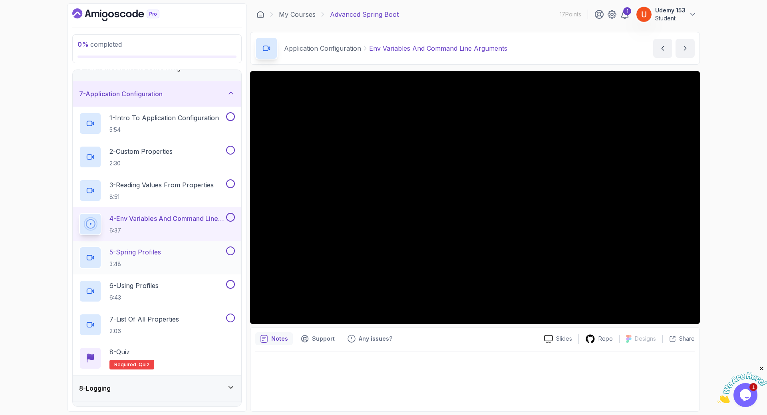
click at [155, 252] on p "5 - Spring Profiles" at bounding box center [135, 252] width 52 height 10
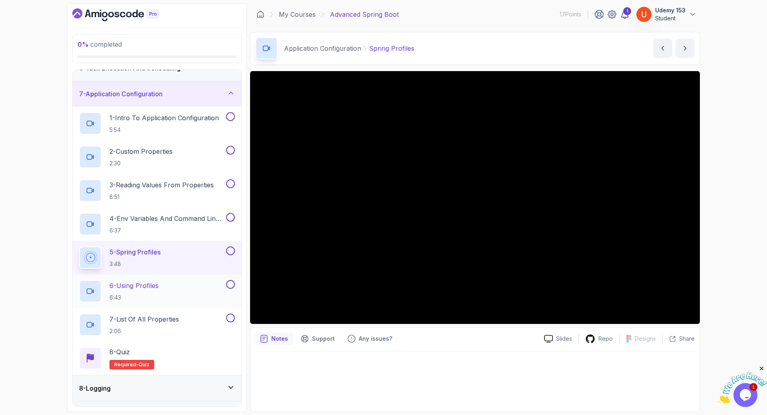
click at [146, 292] on h2 "6 - Using Profiles 6:43" at bounding box center [133, 291] width 49 height 21
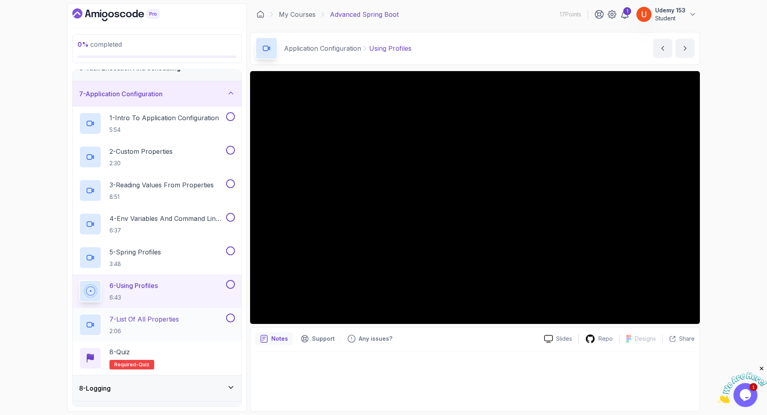
click at [137, 324] on h2 "7 - List Of All Properties 2:06" at bounding box center [143, 324] width 69 height 21
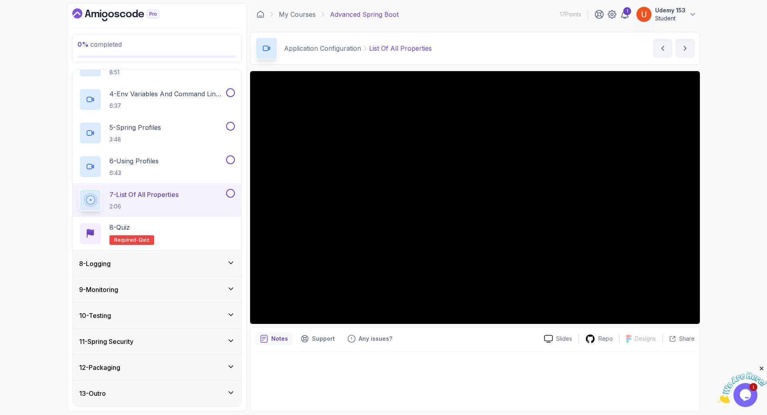
click at [136, 273] on div "8 - Logging" at bounding box center [157, 264] width 168 height 26
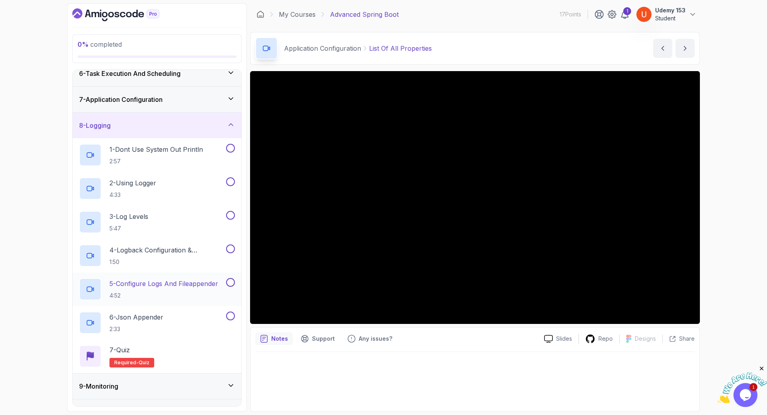
scroll to position [145, 0]
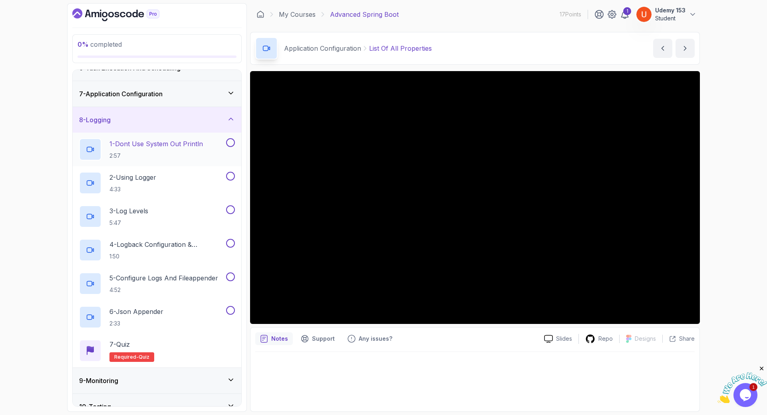
click at [154, 149] on h2 "1 - Dont Use System Out Println 2:57" at bounding box center [155, 149] width 93 height 21
click at [151, 173] on p "2 - Using Logger" at bounding box center [132, 177] width 47 height 10
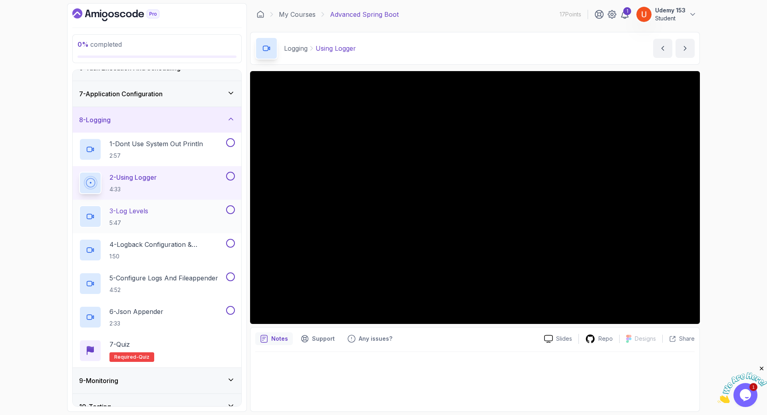
click at [138, 210] on p "3 - Log Levels" at bounding box center [128, 211] width 39 height 10
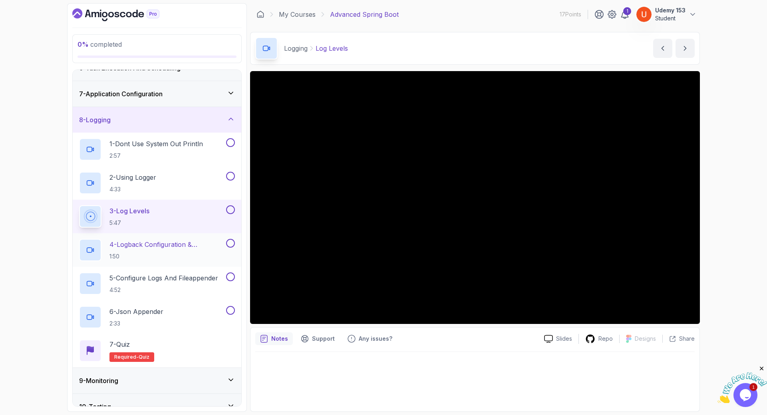
click at [160, 244] on p "4 - Logback Configuration & Appenders" at bounding box center [166, 245] width 115 height 10
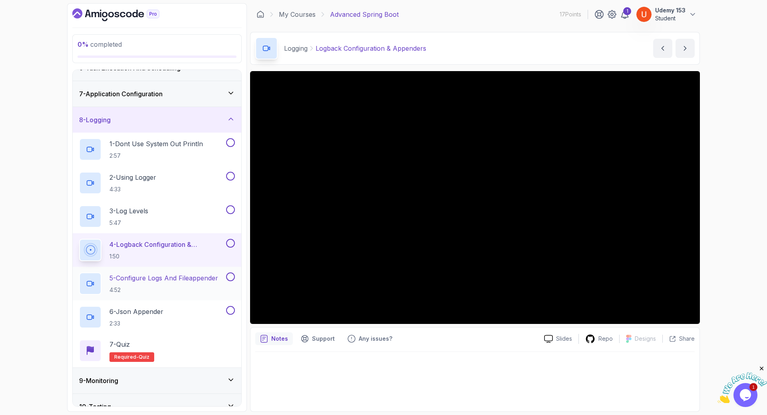
click at [158, 278] on p "5 - Configure Logs And Fileappender" at bounding box center [163, 278] width 109 height 10
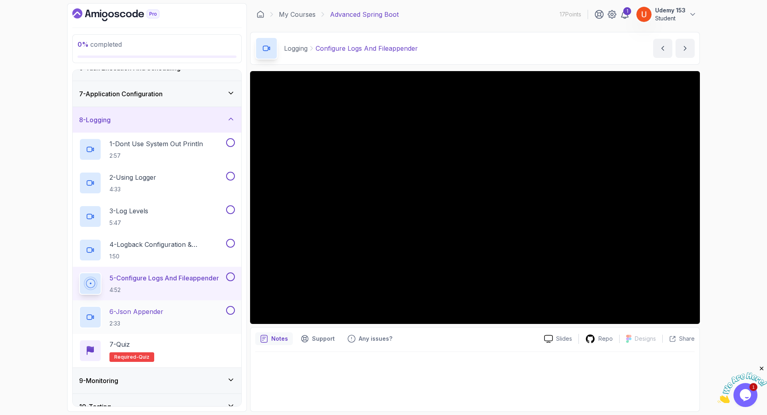
click at [135, 321] on p "2:33" at bounding box center [136, 323] width 54 height 8
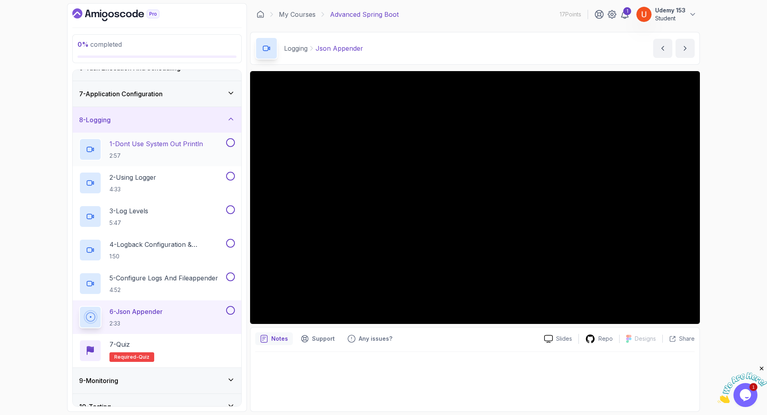
click at [151, 145] on p "1 - Dont Use System Out Println" at bounding box center [155, 144] width 93 height 10
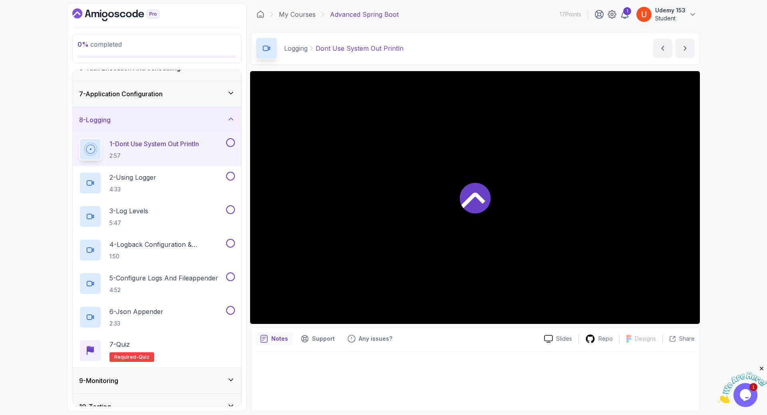
click at [353, 47] on p "Dont Use System Out Println" at bounding box center [359, 49] width 88 height 10
click at [353, 46] on p "Dont Use System Out Println" at bounding box center [359, 49] width 88 height 10
click at [131, 177] on p "2 - Using Logger" at bounding box center [132, 177] width 47 height 10
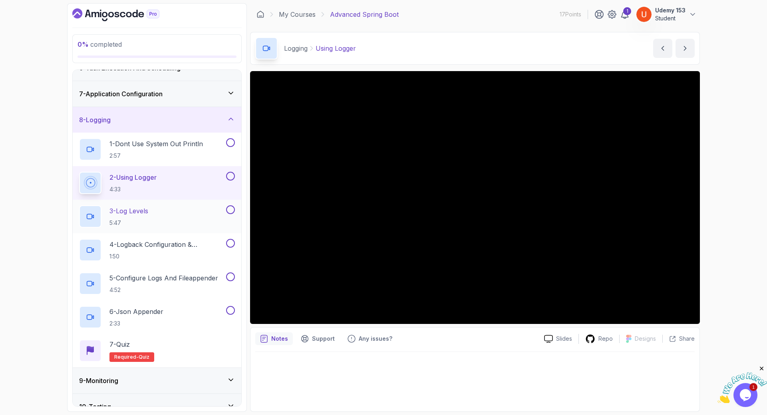
click at [148, 218] on h2 "3 - Log Levels 5:47" at bounding box center [128, 216] width 39 height 21
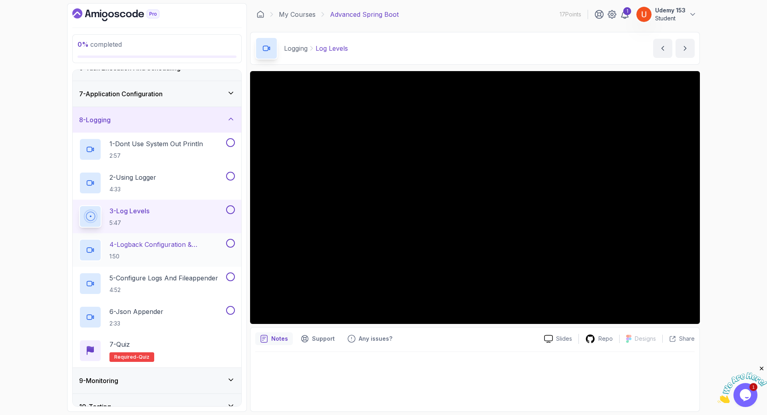
click at [155, 245] on p "4 - Logback Configuration & Appenders" at bounding box center [166, 245] width 115 height 10
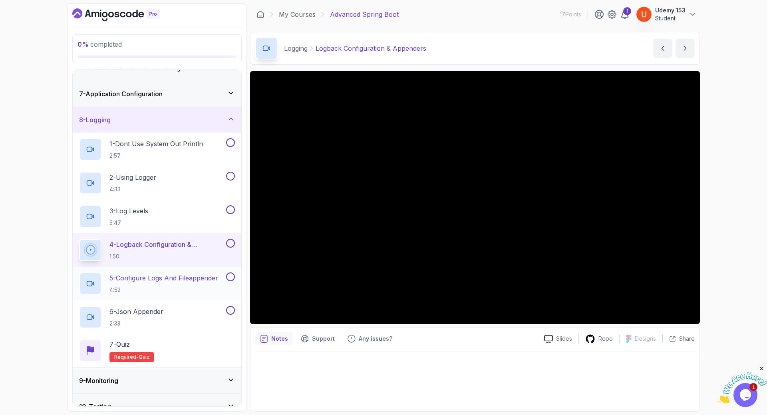
click at [149, 285] on h2 "5 - Configure Logs And Fileappender 4:52" at bounding box center [163, 283] width 109 height 21
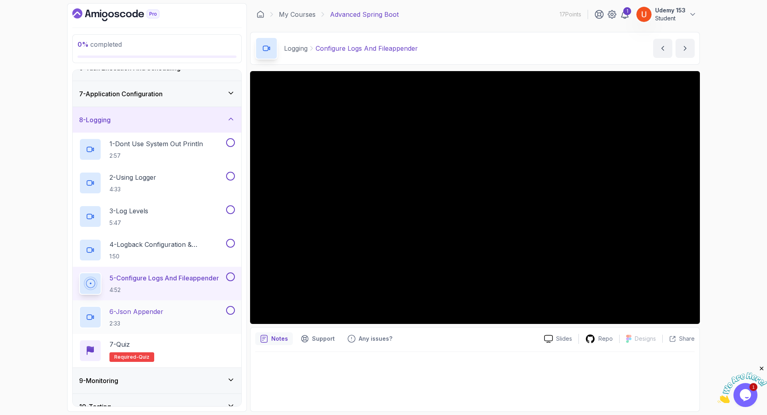
click at [125, 308] on p "6 - Json Appender" at bounding box center [136, 312] width 54 height 10
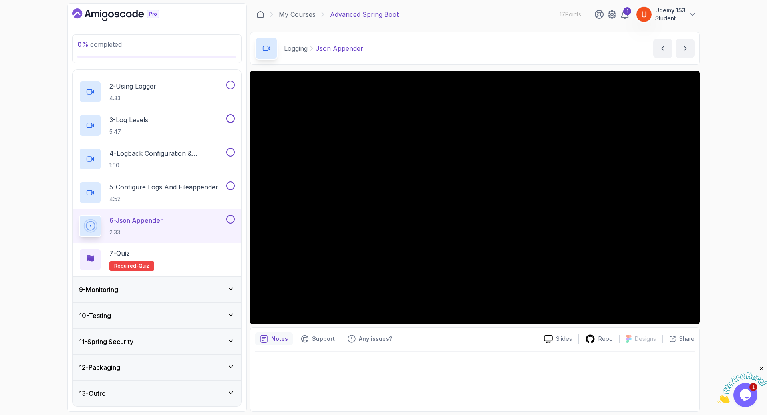
click at [109, 288] on h3 "9 - Monitoring" at bounding box center [98, 290] width 39 height 10
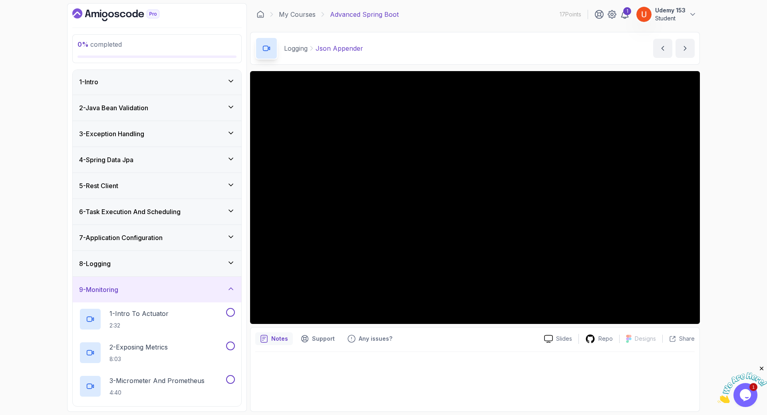
scroll to position [135, 0]
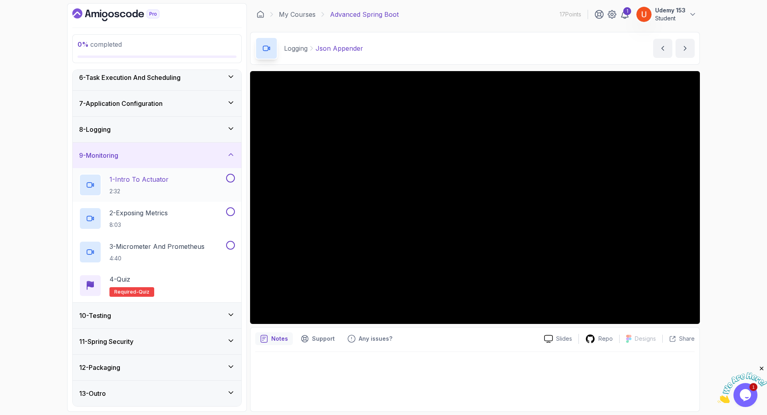
click at [155, 182] on p "1 - Intro To Actuator" at bounding box center [138, 179] width 59 height 10
click at [154, 215] on p "2 - Exposing Metrics" at bounding box center [138, 213] width 58 height 10
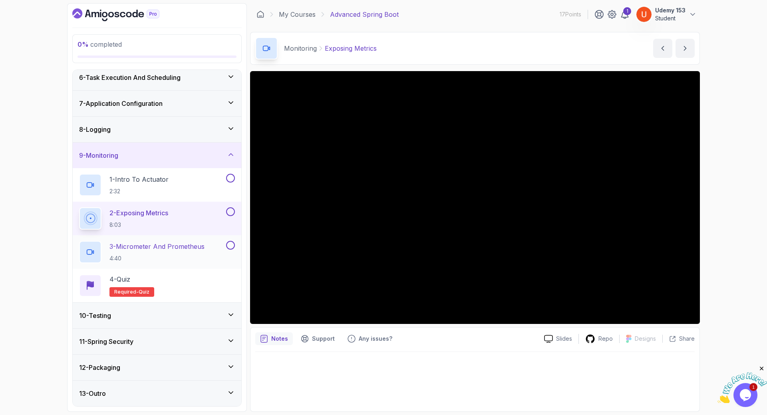
click at [138, 256] on p "4:40" at bounding box center [156, 258] width 95 height 8
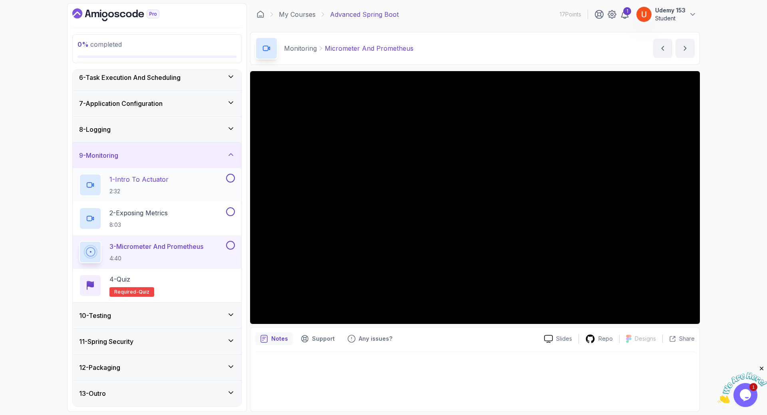
click at [159, 181] on p "1 - Intro To Actuator" at bounding box center [138, 179] width 59 height 10
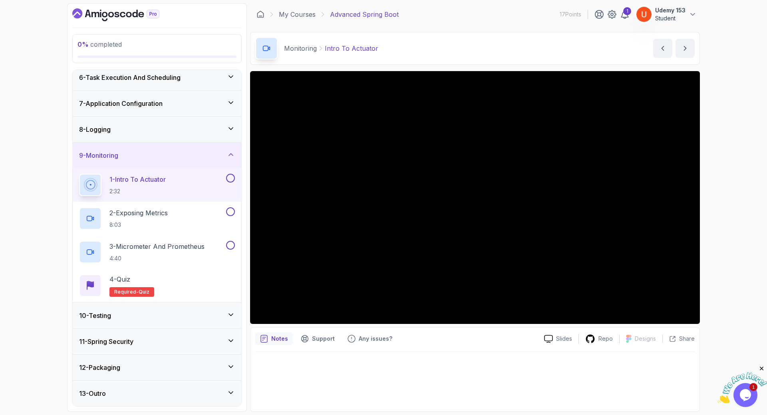
click at [356, 48] on p "Intro To Actuator" at bounding box center [351, 49] width 53 height 10
click at [149, 221] on p "8:03" at bounding box center [138, 225] width 58 height 8
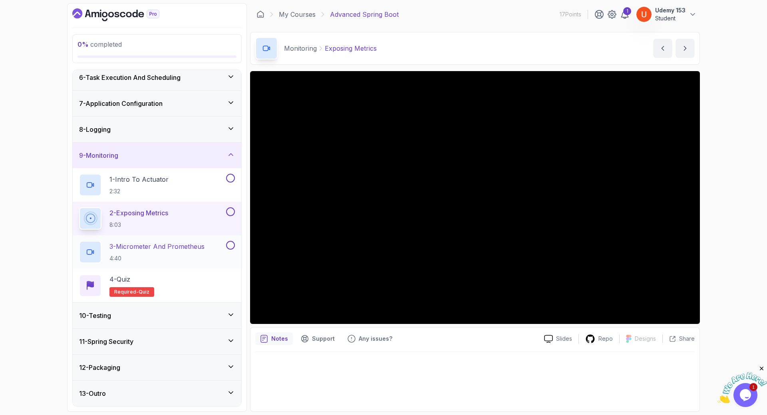
click at [114, 240] on div "3 - Micrometer And Prometheus 4:40" at bounding box center [157, 252] width 168 height 34
click at [184, 249] on p "3 - Micrometer And Prometheus" at bounding box center [156, 247] width 95 height 10
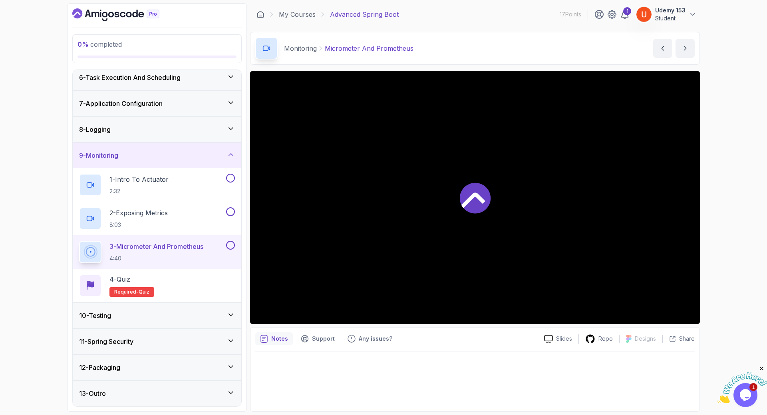
click at [363, 50] on p "Micrometer And Prometheus" at bounding box center [369, 49] width 89 height 10
click at [111, 321] on div "10 - Testing" at bounding box center [157, 316] width 168 height 26
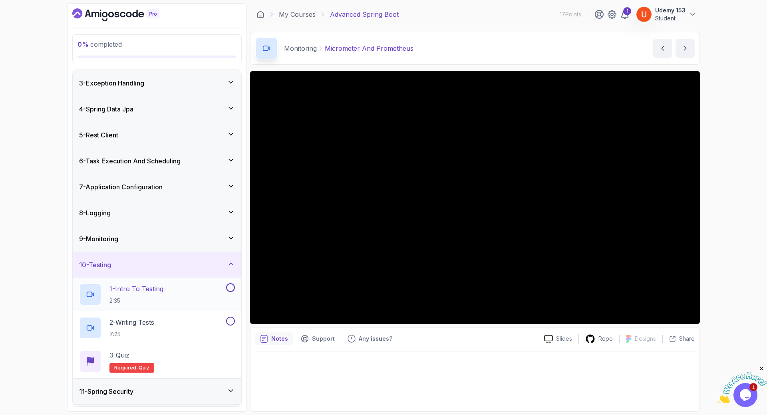
scroll to position [101, 0]
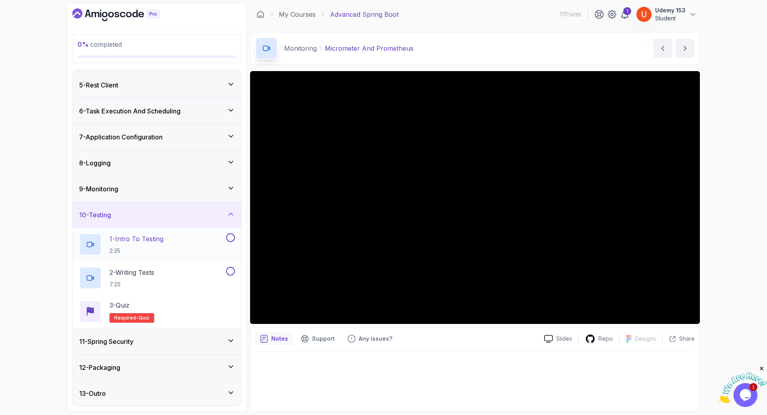
click at [147, 241] on p "1 - Intro To Testing" at bounding box center [136, 239] width 54 height 10
click at [159, 269] on div "2 - Writing Tests 7:25" at bounding box center [151, 278] width 145 height 22
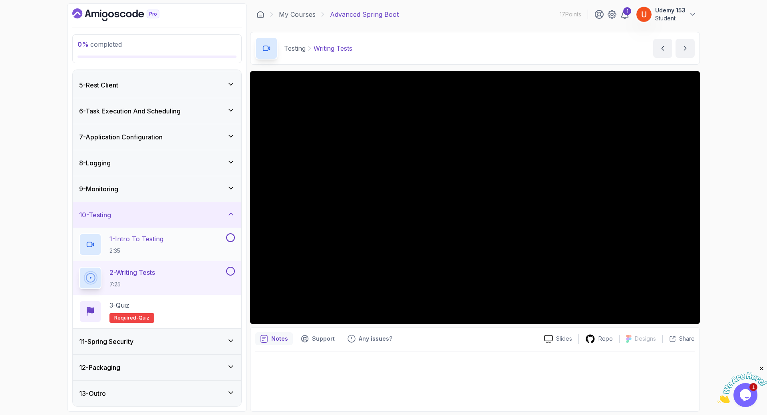
click at [158, 238] on p "1 - Intro To Testing" at bounding box center [136, 239] width 54 height 10
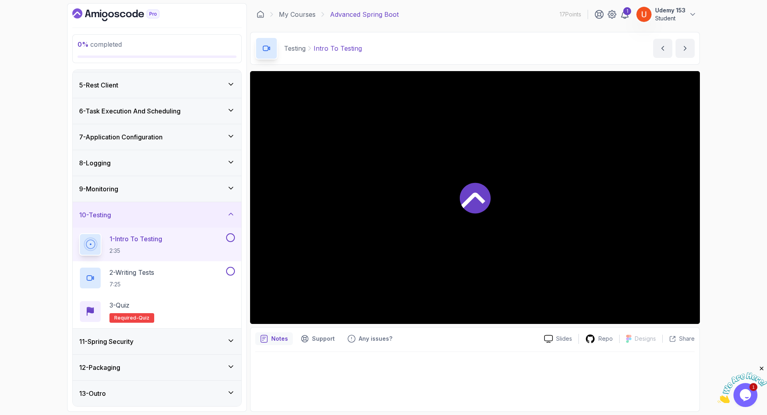
click at [330, 46] on p "Intro To Testing" at bounding box center [337, 49] width 48 height 10
click at [154, 280] on h2 "2 - Writing Tests 7:25" at bounding box center [131, 277] width 45 height 21
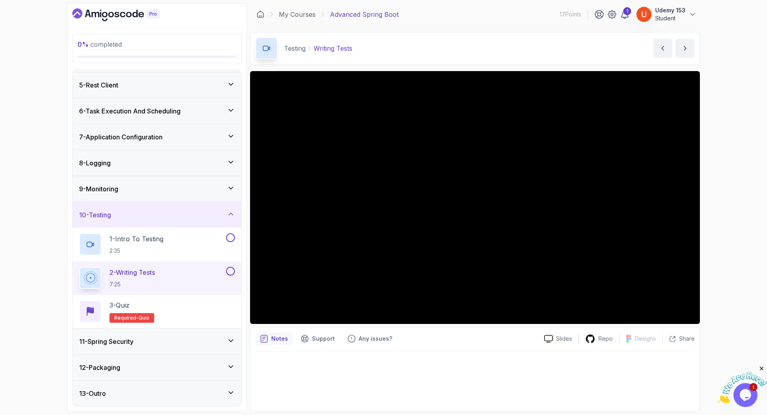
click at [157, 338] on div "11 - Spring Security" at bounding box center [157, 342] width 156 height 10
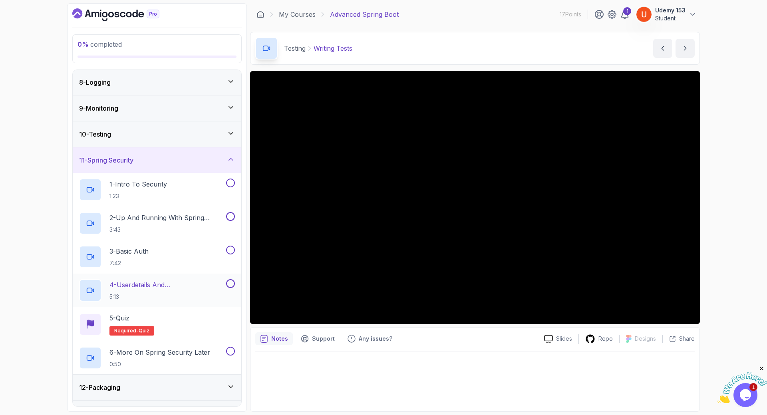
scroll to position [202, 0]
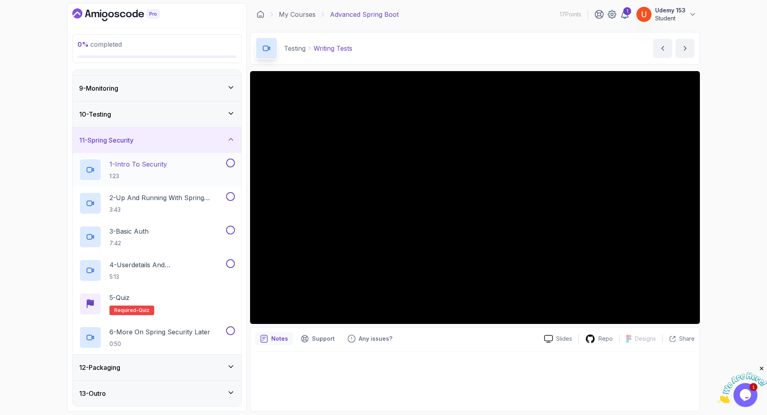
click at [158, 171] on h2 "1 - Intro To Security 1:23" at bounding box center [137, 169] width 57 height 21
drag, startPoint x: 162, startPoint y: 202, endPoint x: 196, endPoint y: 202, distance: 34.7
click at [161, 202] on p "2 - Up And Running With Spring Security" at bounding box center [166, 198] width 115 height 10
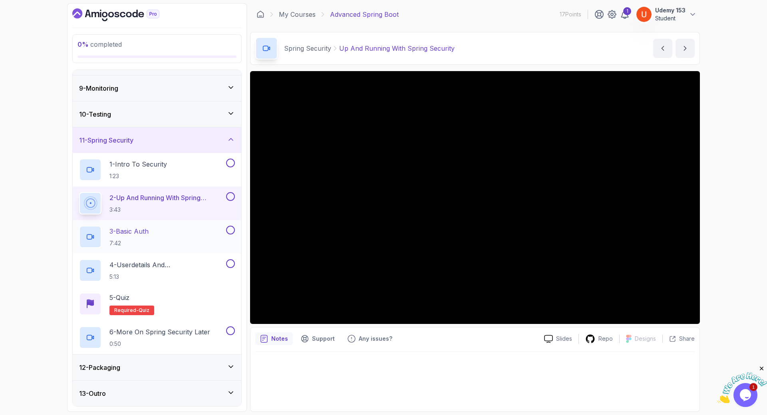
click at [135, 236] on h2 "3 - Basic Auth 7:42" at bounding box center [128, 236] width 39 height 21
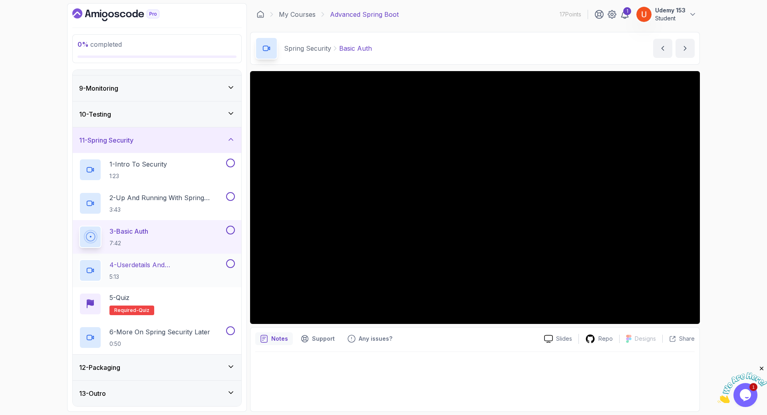
click at [153, 267] on p "4 - Userdetails And Bcryptpasswordencoder" at bounding box center [166, 265] width 115 height 10
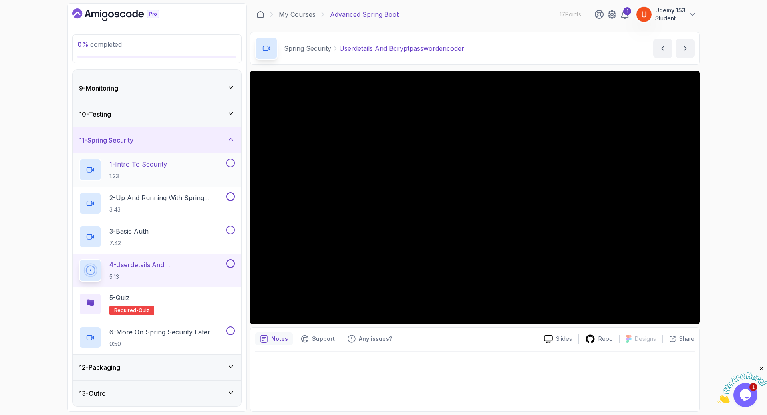
click at [149, 170] on h2 "1 - Intro To Security 1:23" at bounding box center [137, 169] width 57 height 21
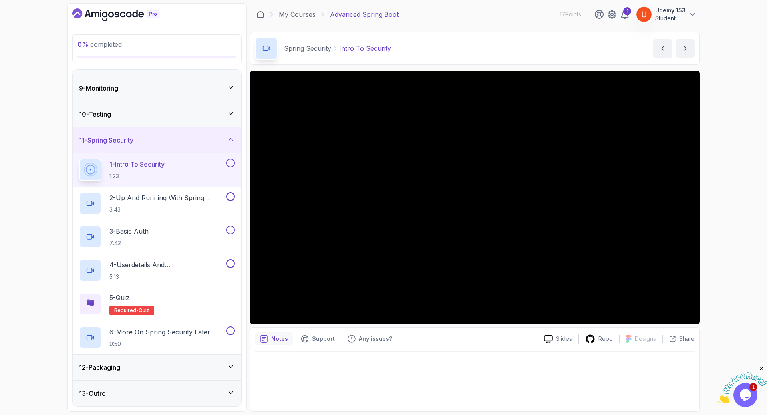
click at [357, 51] on p "Intro To Security" at bounding box center [365, 49] width 52 height 10
click at [129, 198] on p "2 - Up And Running With Spring Security" at bounding box center [166, 198] width 115 height 10
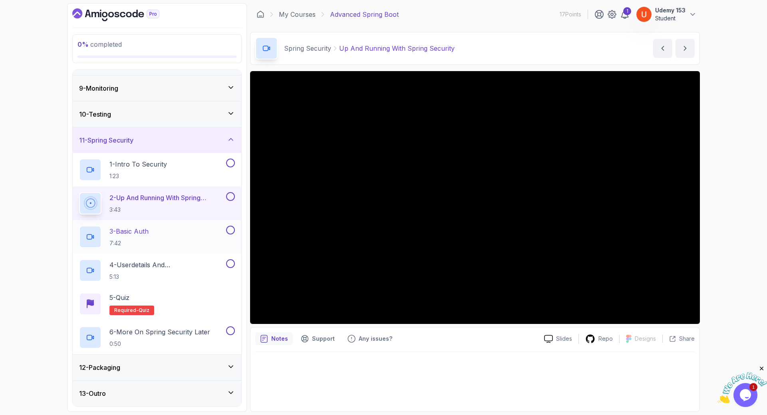
click at [137, 228] on p "3 - Basic Auth" at bounding box center [128, 231] width 39 height 10
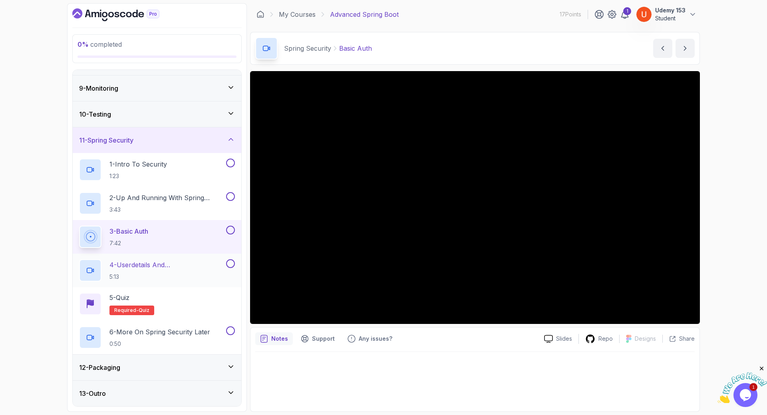
click at [143, 265] on p "4 - Userdetails And Bcryptpasswordencoder" at bounding box center [166, 265] width 115 height 10
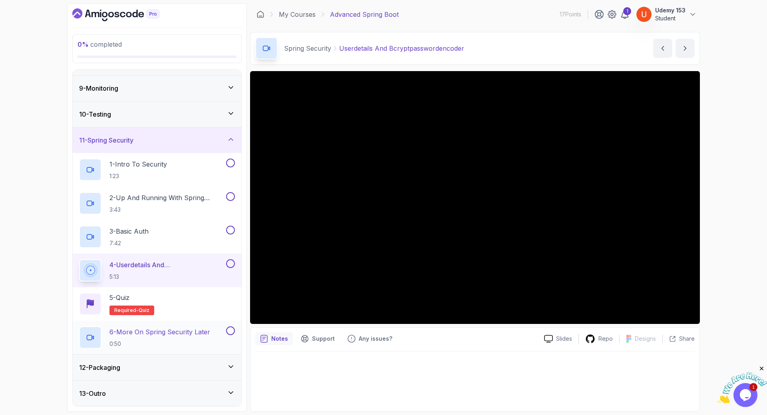
click at [147, 339] on h2 "6 - More On Spring Security Later 0:50" at bounding box center [159, 337] width 101 height 21
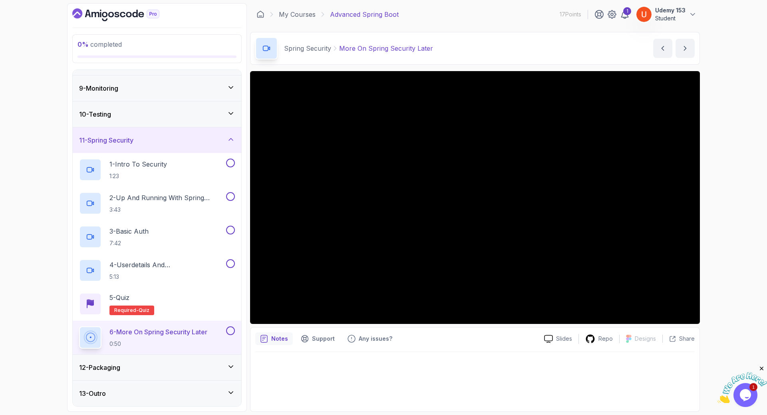
click at [118, 378] on div "12 - Packaging" at bounding box center [157, 368] width 168 height 26
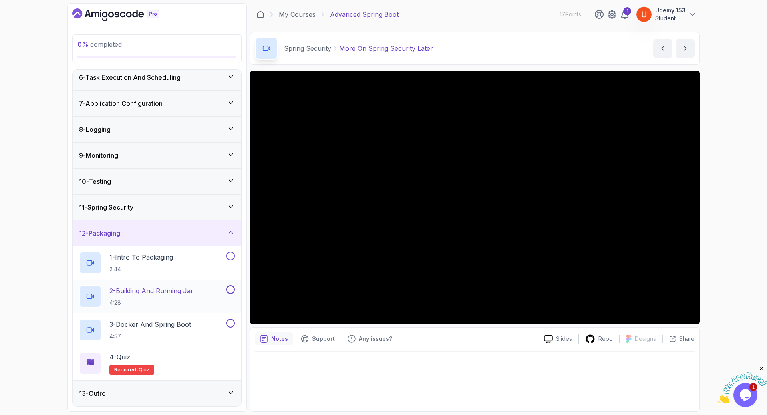
scroll to position [135, 0]
click at [151, 271] on p "2:44" at bounding box center [140, 269] width 63 height 8
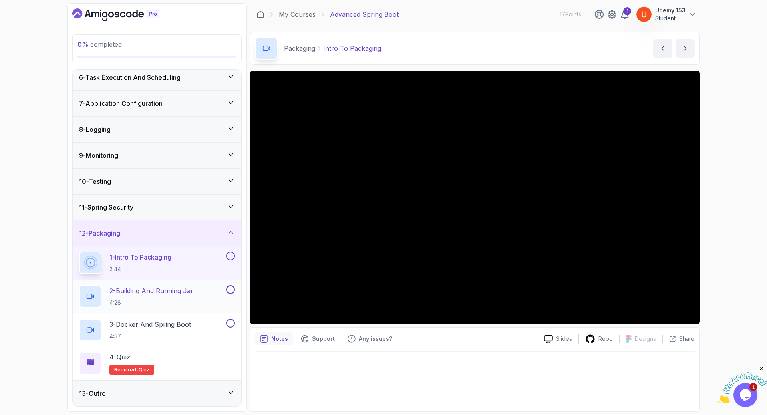
click at [139, 296] on h2 "2 - Building And Running Jar 4:28" at bounding box center [151, 296] width 84 height 21
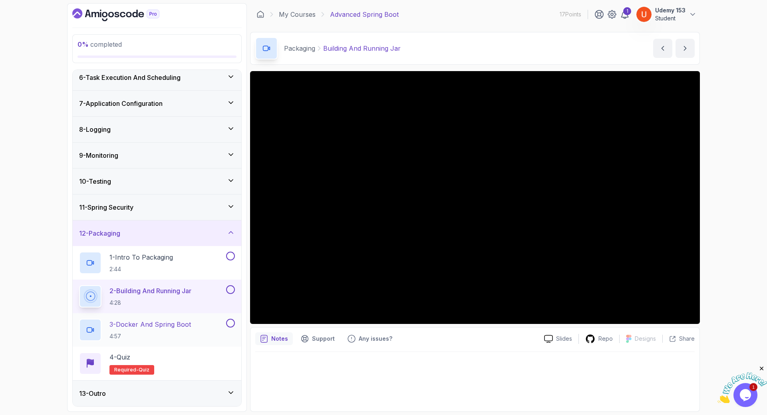
click at [135, 333] on p "4:57" at bounding box center [149, 336] width 81 height 8
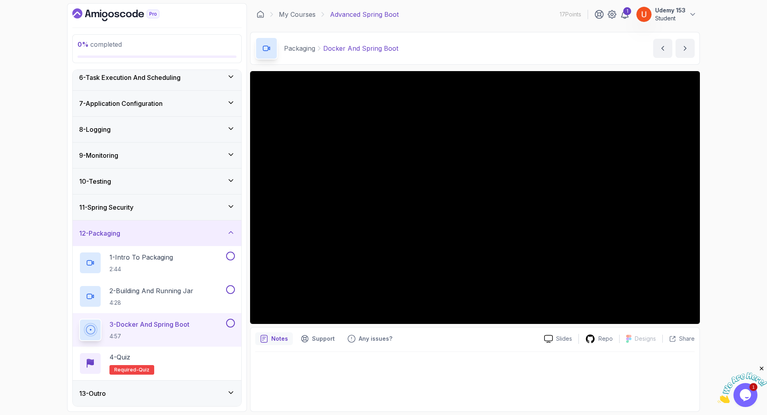
click at [147, 394] on div "13 - Outro" at bounding box center [157, 393] width 156 height 10
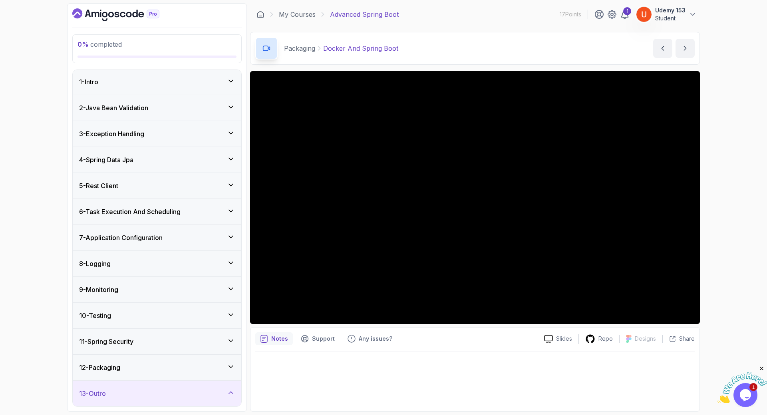
scroll to position [135, 0]
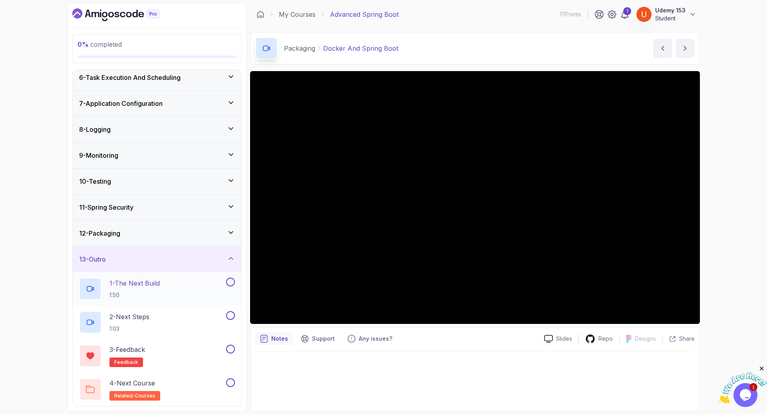
click at [160, 295] on p "1:50" at bounding box center [134, 295] width 50 height 8
click at [158, 322] on div "2 - Next Steps 1:03" at bounding box center [151, 322] width 145 height 22
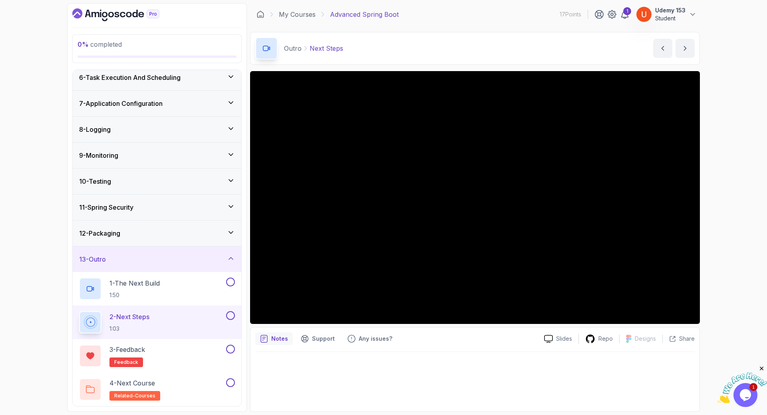
click at [119, 206] on h3 "11 - Spring Security" at bounding box center [106, 207] width 54 height 10
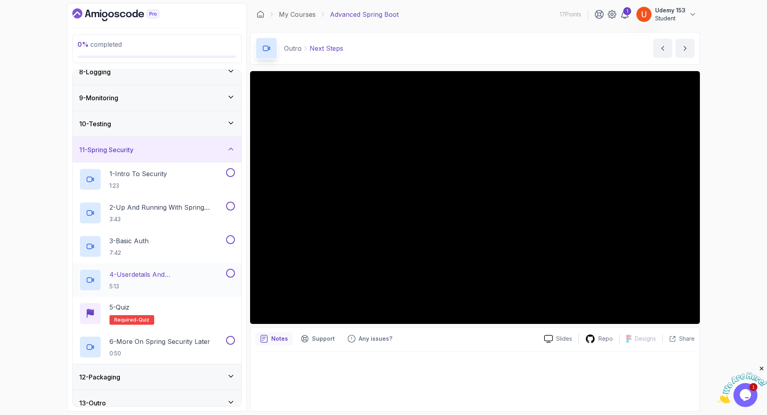
scroll to position [202, 0]
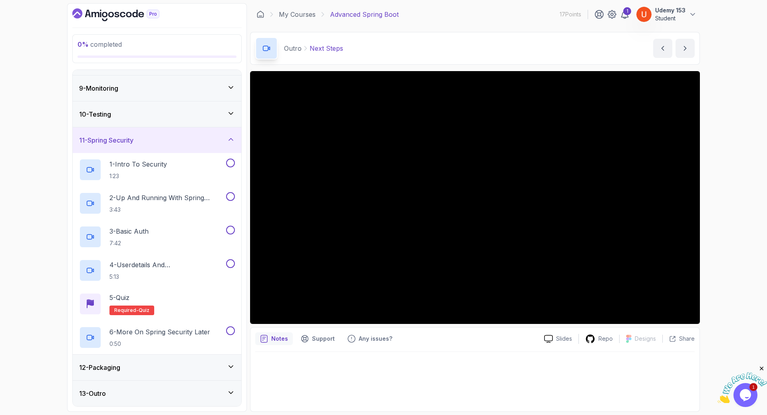
click at [159, 370] on div "12 - Packaging" at bounding box center [157, 368] width 156 height 10
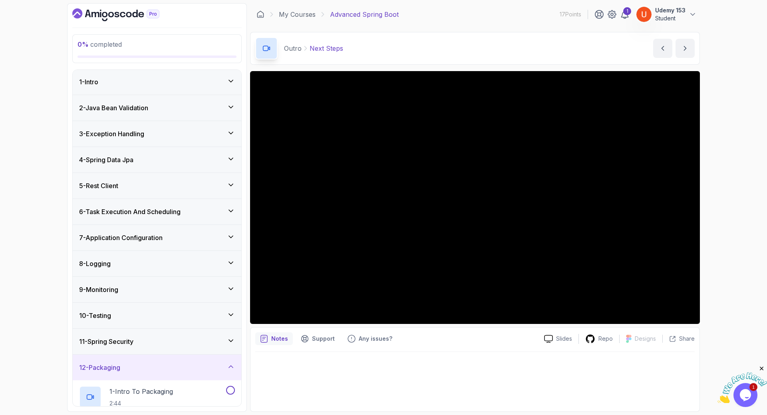
scroll to position [135, 0]
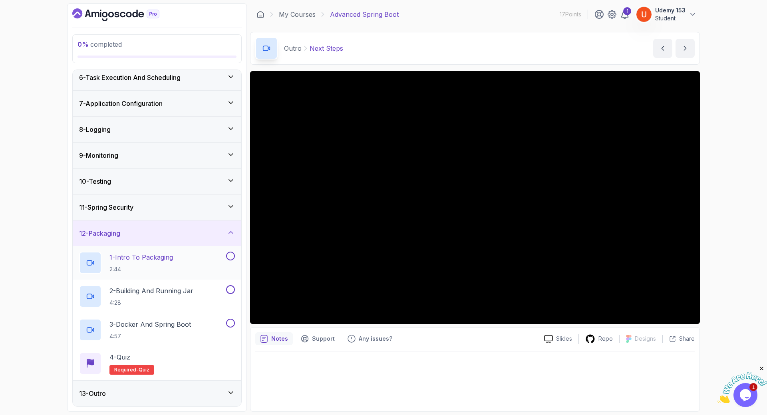
click at [155, 267] on p "2:44" at bounding box center [140, 269] width 63 height 8
click at [170, 293] on p "2 - Building And Running Jar" at bounding box center [151, 291] width 84 height 10
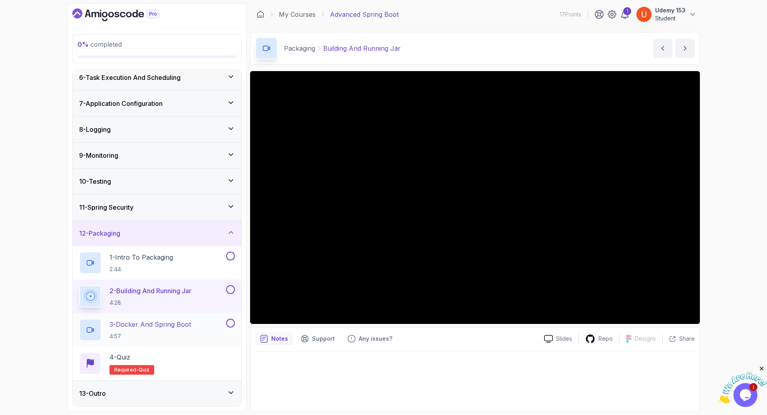
click at [113, 332] on h2 "3 - Docker And Spring Boot 4:57" at bounding box center [149, 329] width 81 height 21
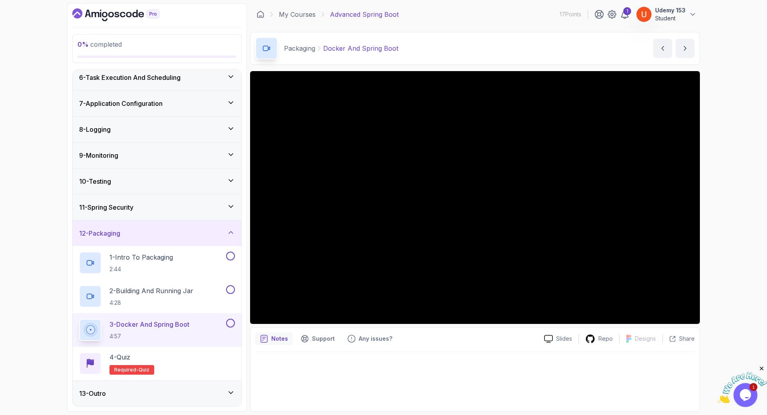
click at [155, 395] on div "13 - Outro" at bounding box center [157, 393] width 156 height 10
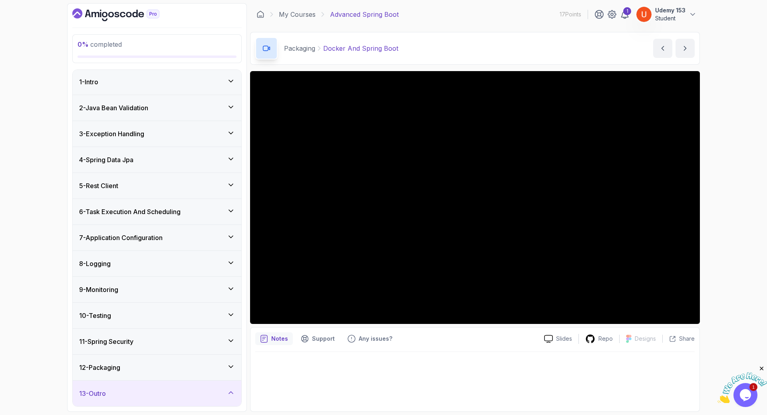
scroll to position [135, 0]
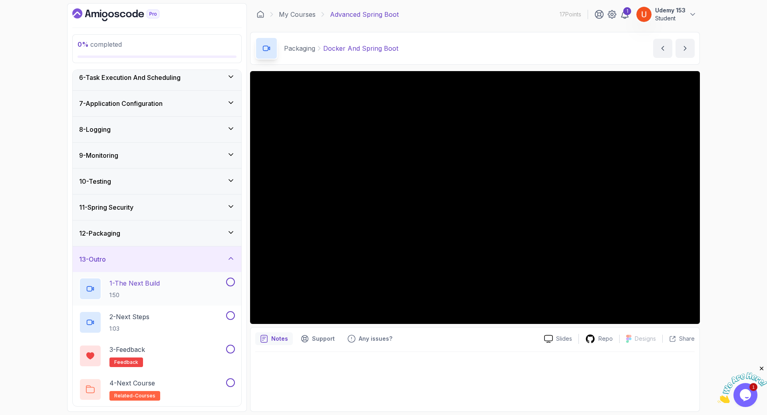
click at [157, 279] on p "1 - The Next Build" at bounding box center [134, 283] width 50 height 10
click at [173, 313] on div "2 - Next Steps 1:03" at bounding box center [151, 322] width 145 height 22
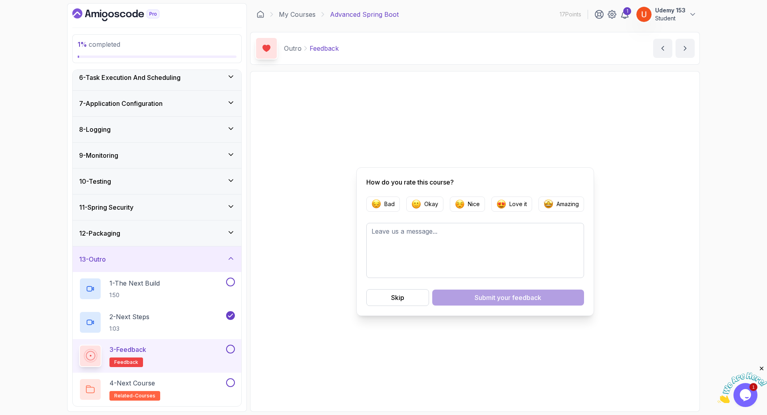
click at [293, 163] on div "How do you rate this course? Bad Okay Nice Love it Amazing Skip Submit your fee…" at bounding box center [474, 241] width 439 height 330
click at [628, 13] on div "1" at bounding box center [627, 11] width 8 height 8
